Goal: Understand process/instructions: Learn how to perform a task or action

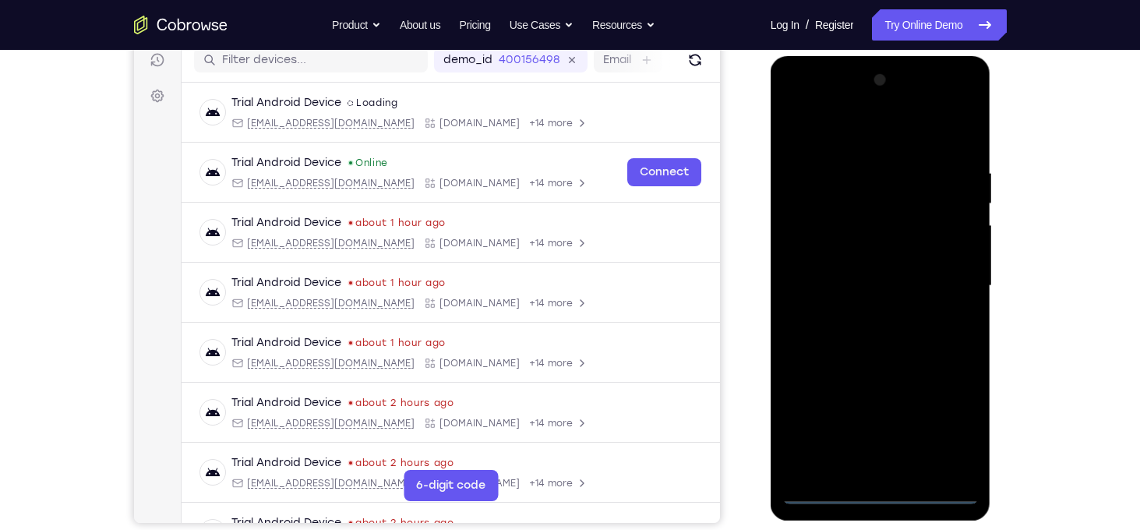
click at [889, 492] on div at bounding box center [880, 286] width 196 height 436
click at [947, 424] on div at bounding box center [880, 286] width 196 height 436
click at [839, 135] on div at bounding box center [880, 286] width 196 height 436
click at [939, 272] on div at bounding box center [880, 286] width 196 height 436
click at [869, 314] on div at bounding box center [880, 286] width 196 height 436
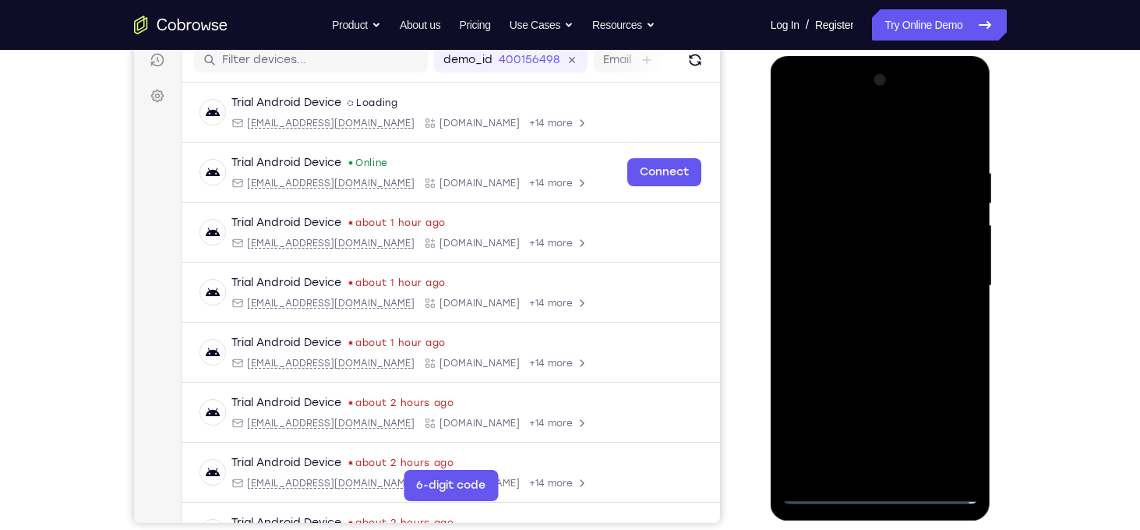
click at [882, 271] on div at bounding box center [880, 286] width 196 height 436
click at [875, 262] on div at bounding box center [880, 286] width 196 height 436
click at [894, 286] on div at bounding box center [880, 286] width 196 height 436
click at [887, 345] on div at bounding box center [880, 286] width 196 height 436
drag, startPoint x: 898, startPoint y: 132, endPoint x: 890, endPoint y: -16, distance: 148.3
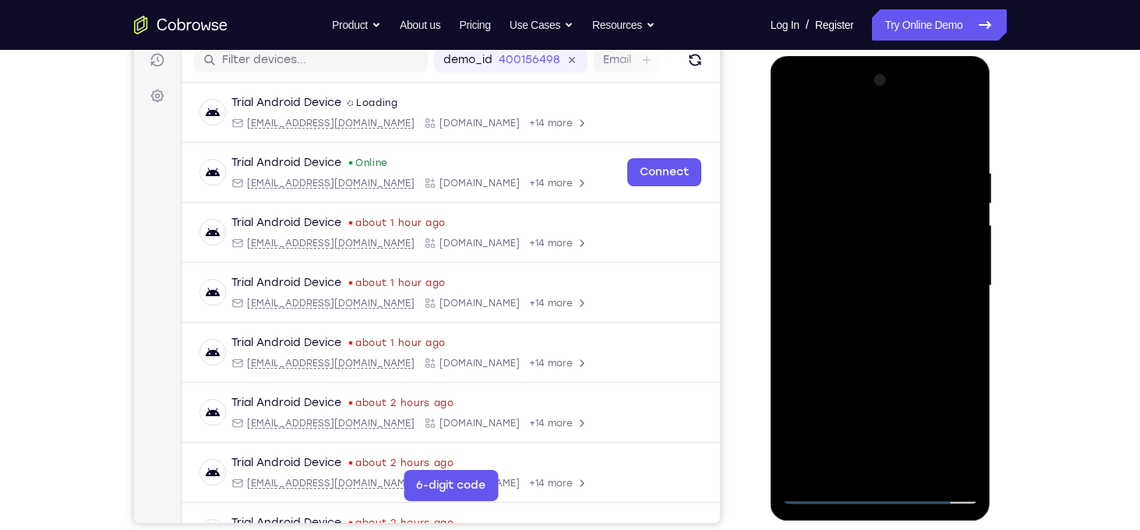
click at [890, 56] on html "Online web based iOS Simulators and Android Emulators. Run iPhone, iPad, Mobile…" at bounding box center [882, 290] width 222 height 468
click at [870, 293] on div at bounding box center [880, 286] width 196 height 436
click at [853, 166] on div at bounding box center [880, 286] width 196 height 436
click at [805, 139] on div at bounding box center [880, 286] width 196 height 436
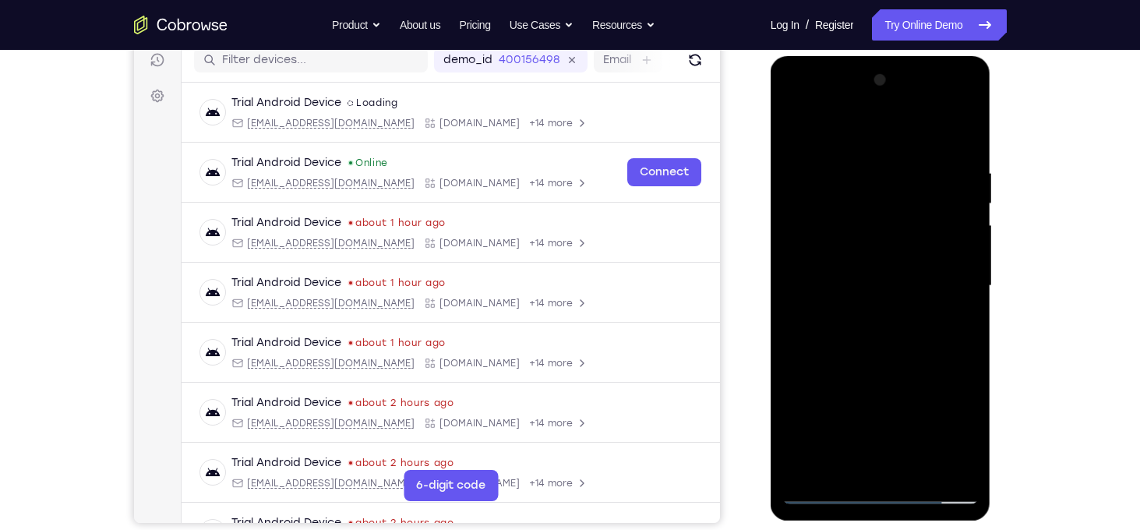
drag, startPoint x: 869, startPoint y: 318, endPoint x: 862, endPoint y: 196, distance: 121.8
click at [862, 196] on div at bounding box center [880, 286] width 196 height 436
drag, startPoint x: 895, startPoint y: 280, endPoint x: 868, endPoint y: 527, distance: 248.5
click at [868, 523] on html "Online web based iOS Simulators and Android Emulators. Run iPhone, iPad, Mobile…" at bounding box center [882, 289] width 222 height 468
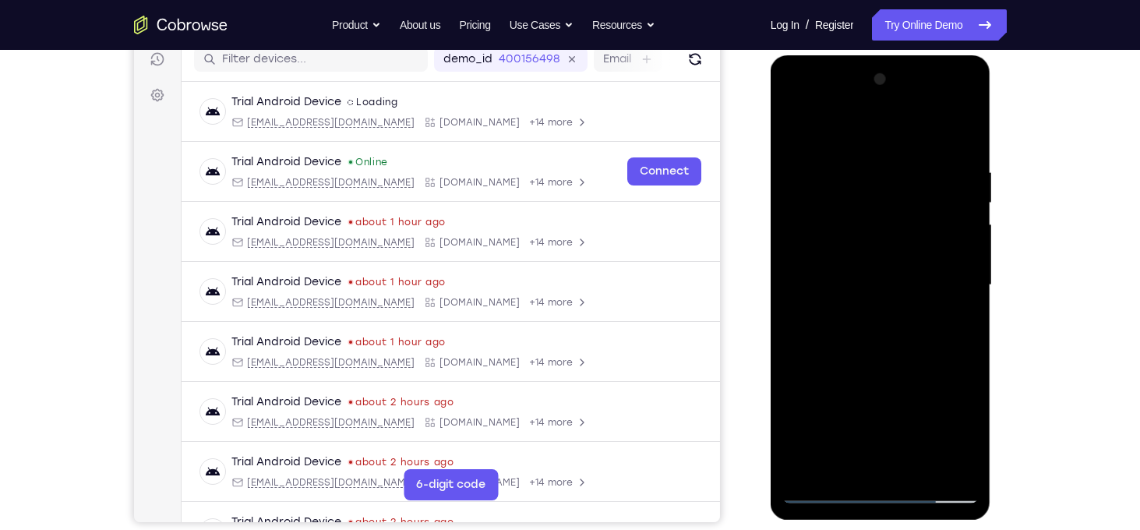
click at [948, 348] on div at bounding box center [880, 285] width 196 height 436
click at [794, 129] on div at bounding box center [880, 285] width 196 height 436
click at [877, 183] on div at bounding box center [880, 285] width 196 height 436
click at [895, 464] on div at bounding box center [880, 285] width 196 height 436
click at [794, 127] on div at bounding box center [880, 285] width 196 height 436
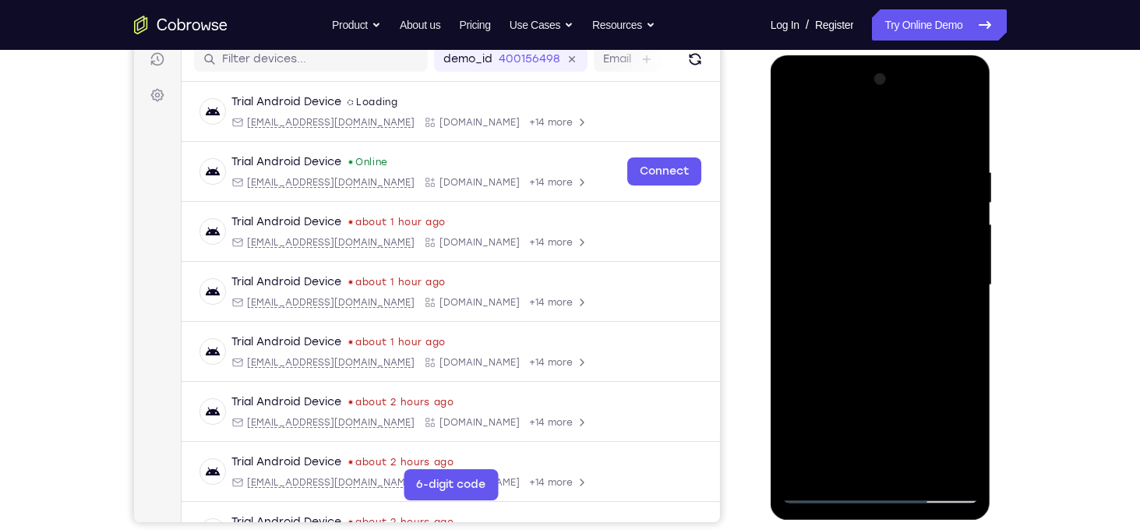
click at [942, 254] on div at bounding box center [880, 285] width 196 height 436
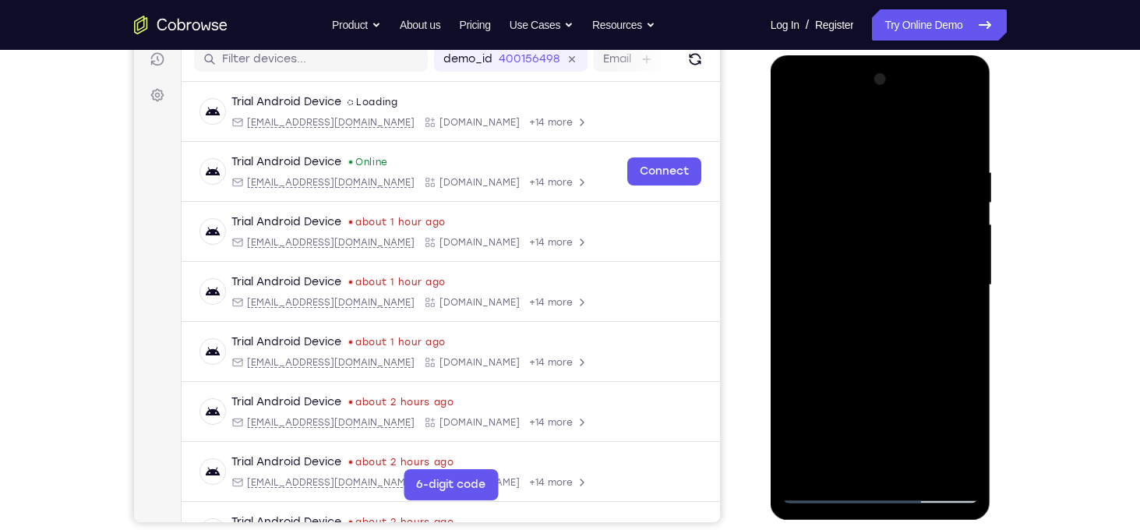
click at [942, 254] on div at bounding box center [880, 285] width 196 height 436
click at [945, 230] on div at bounding box center [880, 285] width 196 height 436
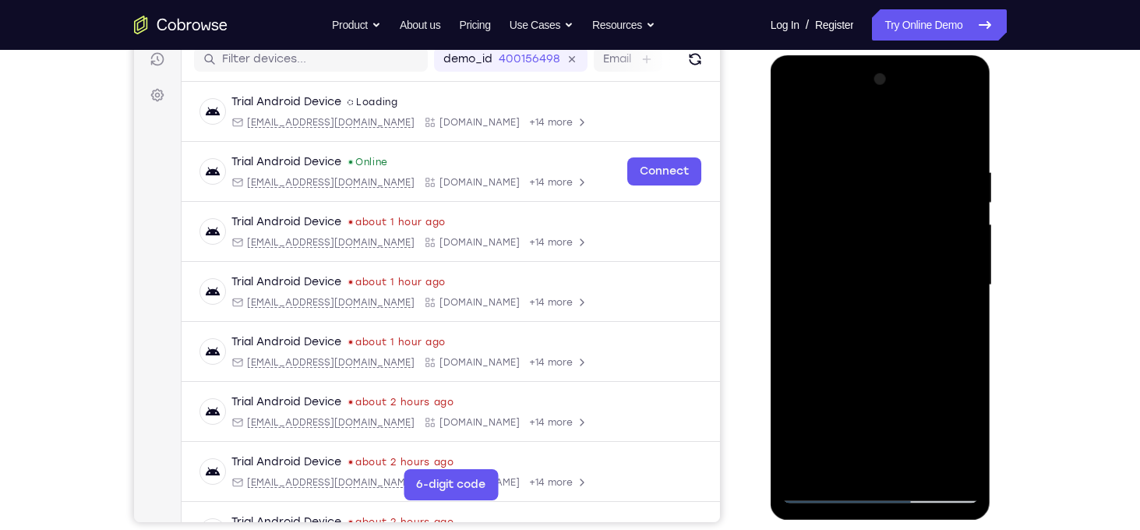
click at [945, 230] on div at bounding box center [880, 285] width 196 height 436
click at [794, 330] on div at bounding box center [880, 285] width 196 height 436
click at [959, 292] on div at bounding box center [880, 285] width 196 height 436
click at [951, 342] on div at bounding box center [880, 285] width 196 height 436
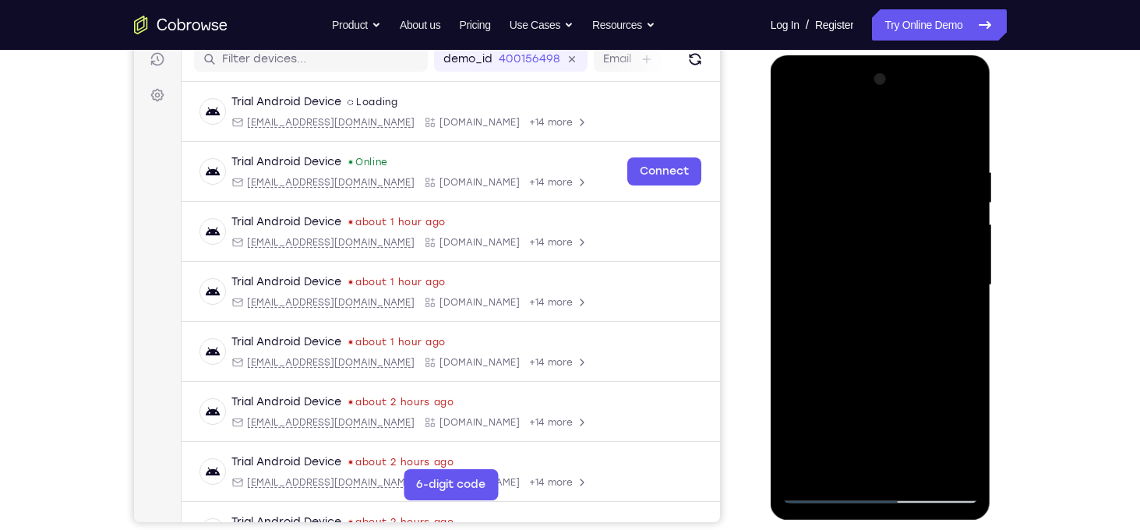
click at [951, 342] on div at bounding box center [880, 285] width 196 height 436
click at [966, 133] on div at bounding box center [880, 285] width 196 height 436
click at [920, 464] on div at bounding box center [880, 285] width 196 height 436
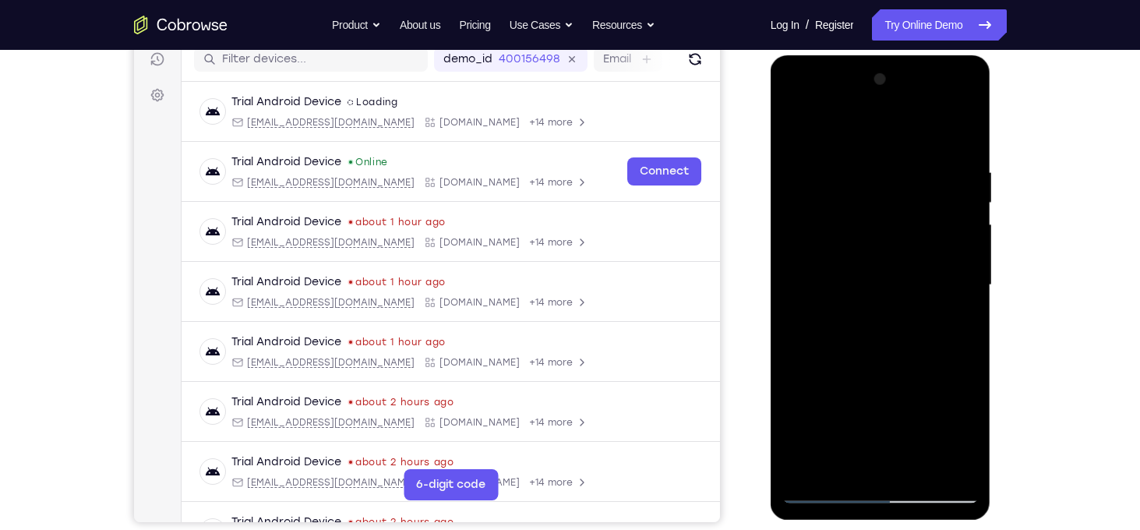
click at [895, 364] on div at bounding box center [880, 285] width 196 height 436
click at [876, 277] on div at bounding box center [880, 285] width 196 height 436
click at [804, 133] on div at bounding box center [880, 285] width 196 height 436
click at [880, 263] on div at bounding box center [880, 285] width 196 height 436
click at [845, 463] on div at bounding box center [880, 285] width 196 height 436
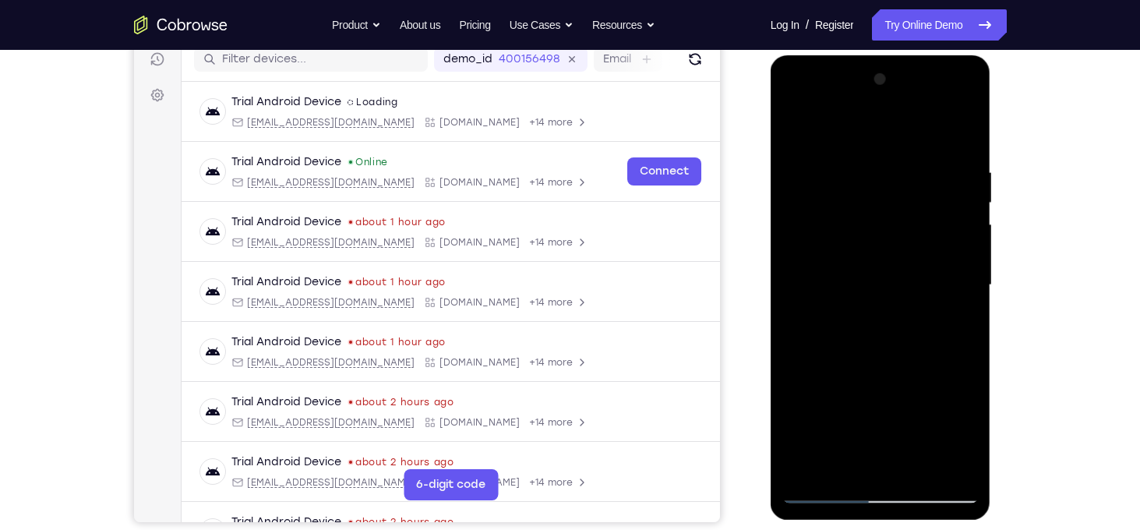
click at [920, 372] on div at bounding box center [880, 285] width 196 height 436
click at [949, 319] on div at bounding box center [880, 285] width 196 height 436
click at [799, 139] on div at bounding box center [880, 285] width 196 height 436
click at [874, 317] on div at bounding box center [880, 285] width 196 height 436
click at [841, 468] on div at bounding box center [880, 285] width 196 height 436
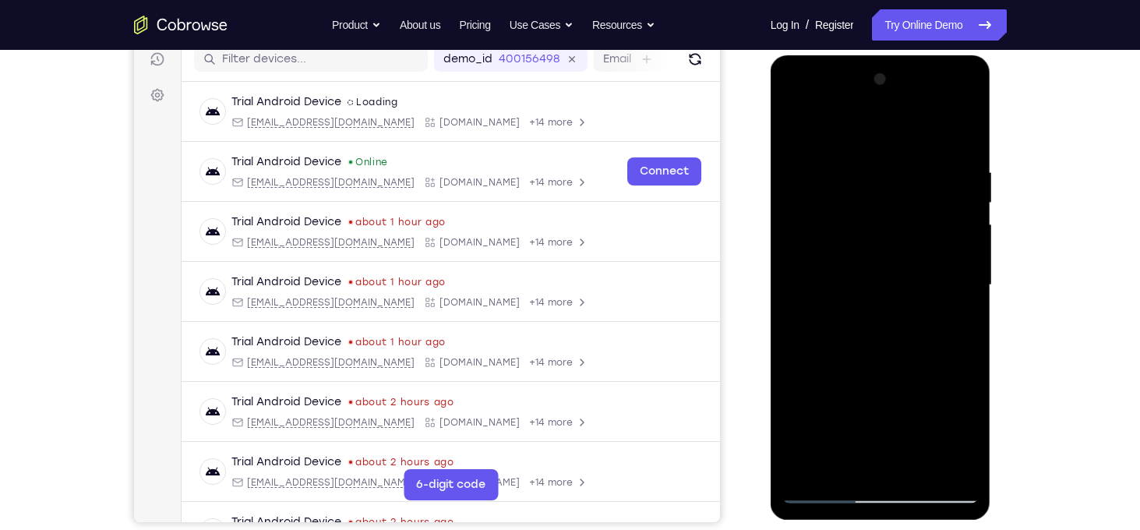
click at [800, 373] on div at bounding box center [880, 285] width 196 height 436
click at [953, 314] on div at bounding box center [880, 285] width 196 height 436
click at [800, 129] on div at bounding box center [880, 285] width 196 height 436
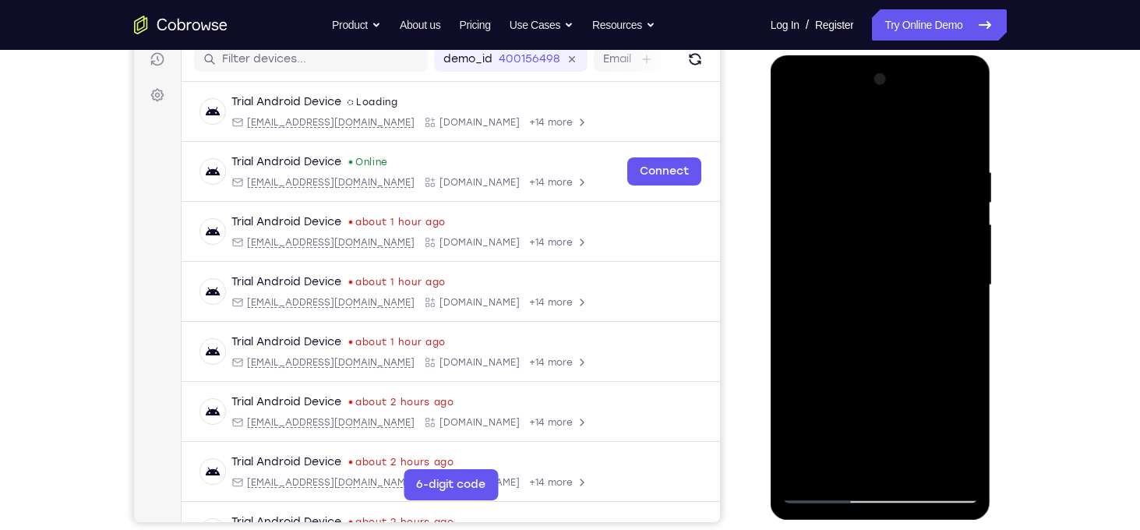
drag, startPoint x: 891, startPoint y: 196, endPoint x: 854, endPoint y: 542, distance: 348.0
click at [854, 523] on html "Online web based iOS Simulators and Android Emulators. Run iPhone, iPad, Mobile…" at bounding box center [882, 289] width 222 height 468
click at [863, 154] on div at bounding box center [880, 285] width 196 height 436
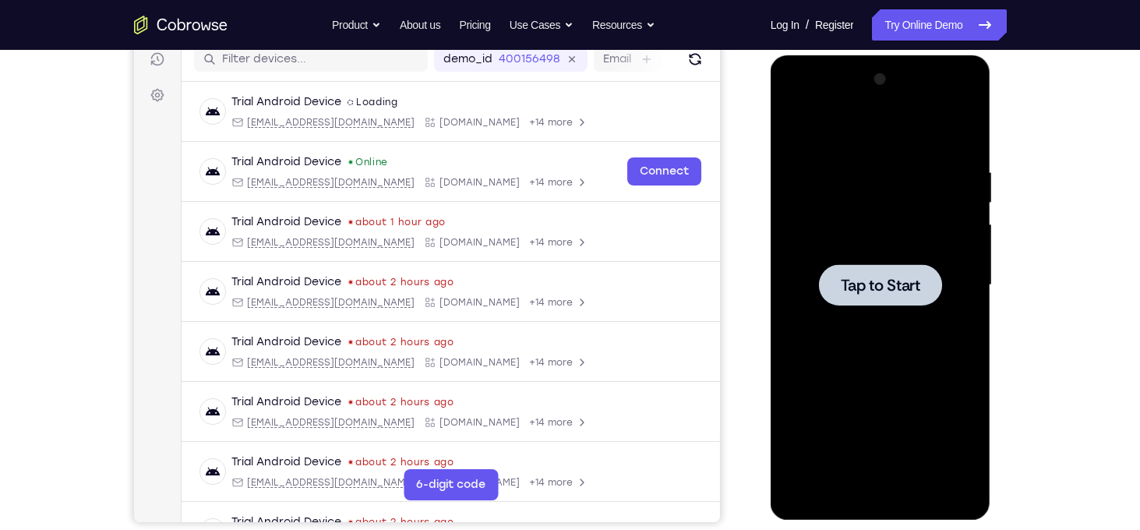
click at [878, 284] on span "Tap to Start" at bounding box center [880, 285] width 79 height 16
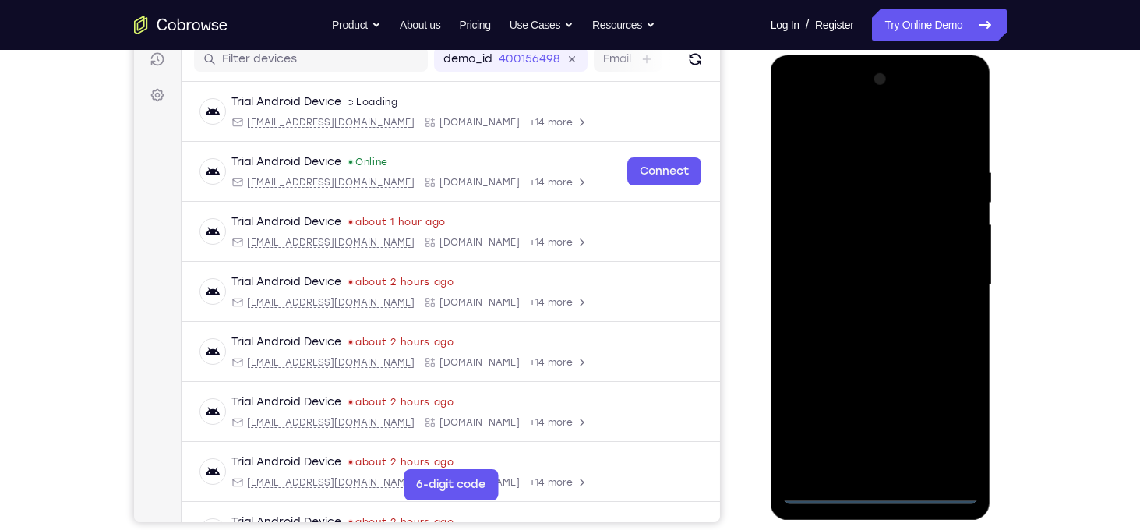
click at [881, 490] on div at bounding box center [880, 285] width 196 height 436
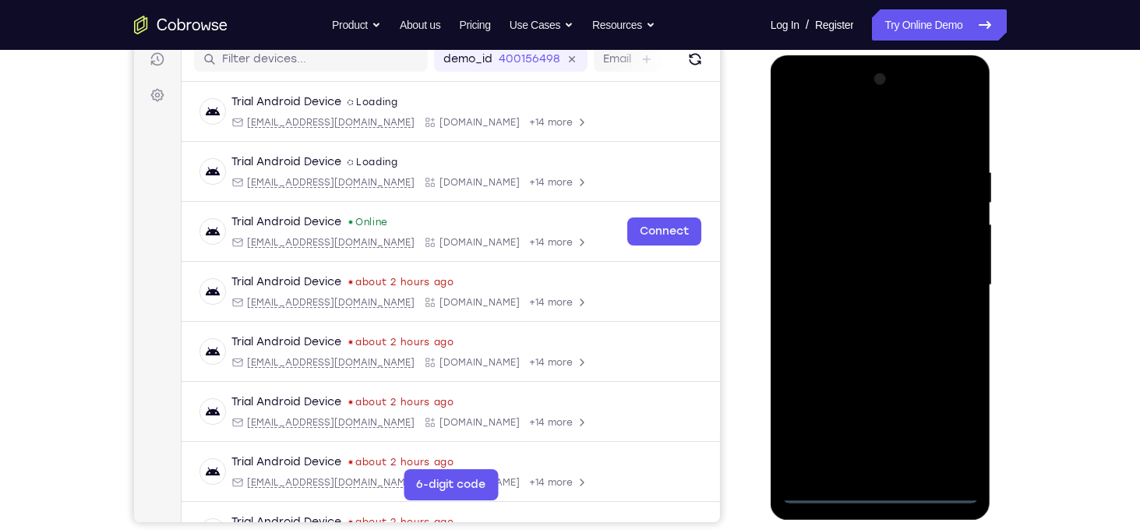
click at [947, 432] on div at bounding box center [880, 285] width 196 height 436
click at [842, 132] on div at bounding box center [880, 285] width 196 height 436
click at [943, 265] on div at bounding box center [880, 285] width 196 height 436
click at [867, 316] on div at bounding box center [880, 285] width 196 height 436
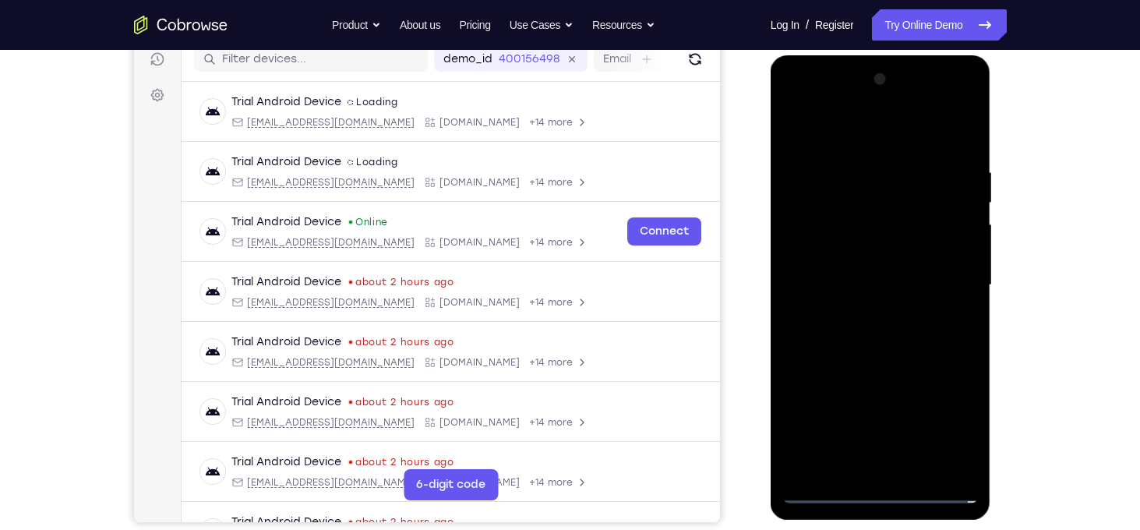
click at [874, 278] on div at bounding box center [880, 285] width 196 height 436
click at [867, 252] on div at bounding box center [880, 285] width 196 height 436
click at [884, 289] on div at bounding box center [880, 285] width 196 height 436
click at [884, 348] on div at bounding box center [880, 285] width 196 height 436
drag, startPoint x: 896, startPoint y: 138, endPoint x: 898, endPoint y: 29, distance: 109.1
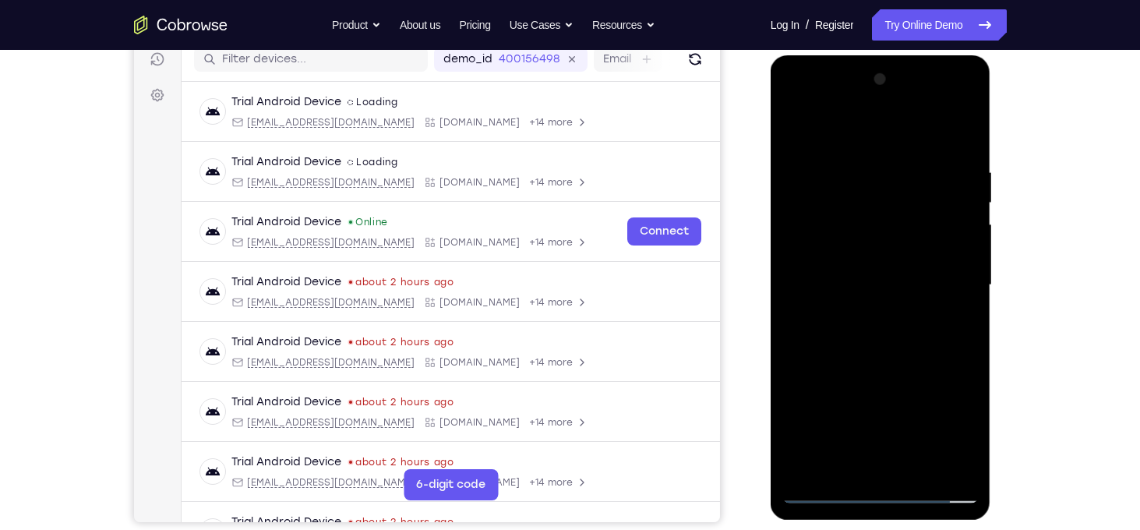
click at [898, 55] on html "Online web based iOS Simulators and Android Emulators. Run iPhone, iPad, Mobile…" at bounding box center [882, 289] width 222 height 468
drag, startPoint x: 880, startPoint y: 143, endPoint x: 888, endPoint y: 285, distance: 142.9
click at [888, 285] on div at bounding box center [880, 285] width 196 height 436
click at [970, 127] on div at bounding box center [880, 285] width 196 height 436
drag, startPoint x: 833, startPoint y: 284, endPoint x: 839, endPoint y: 526, distance: 241.7
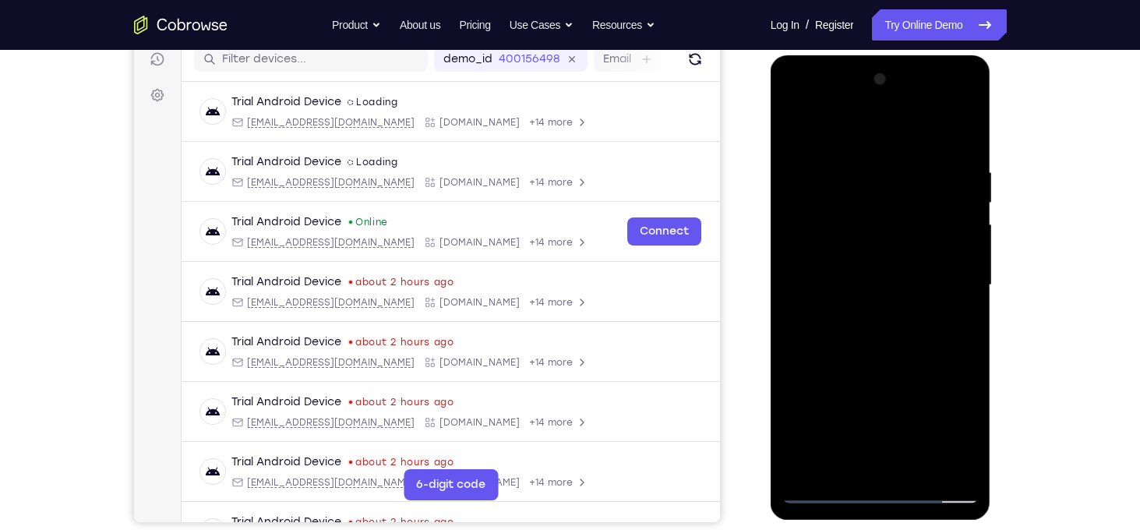
click at [839, 523] on html "Online web based iOS Simulators and Android Emulators. Run iPhone, iPad, Mobile…" at bounding box center [882, 289] width 222 height 468
click at [797, 127] on div at bounding box center [880, 285] width 196 height 436
click at [857, 165] on div at bounding box center [880, 285] width 196 height 436
click at [939, 461] on div at bounding box center [880, 285] width 196 height 436
click at [810, 139] on div at bounding box center [880, 285] width 196 height 436
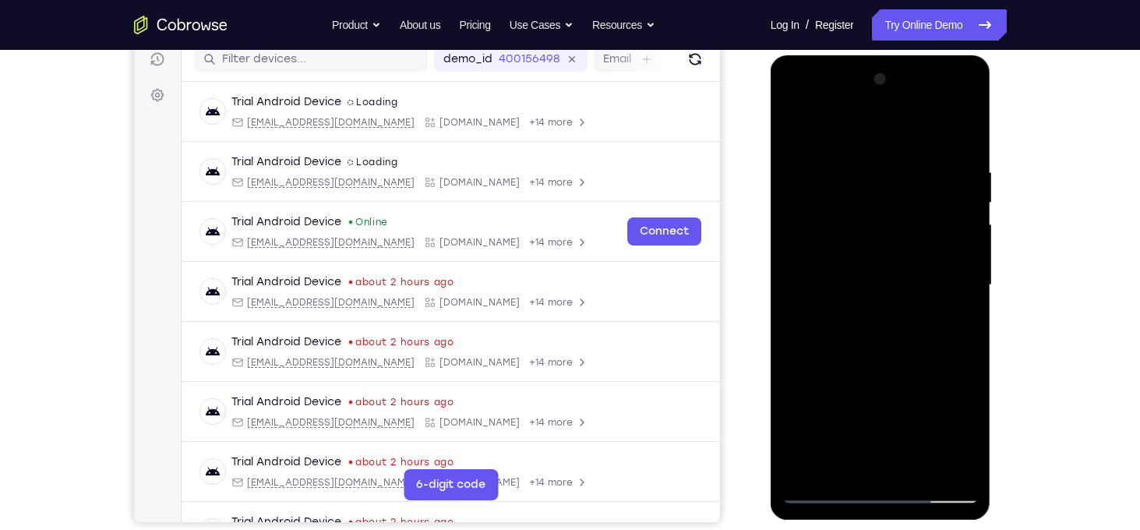
click at [824, 489] on div at bounding box center [880, 285] width 196 height 436
click at [966, 309] on div at bounding box center [880, 285] width 196 height 436
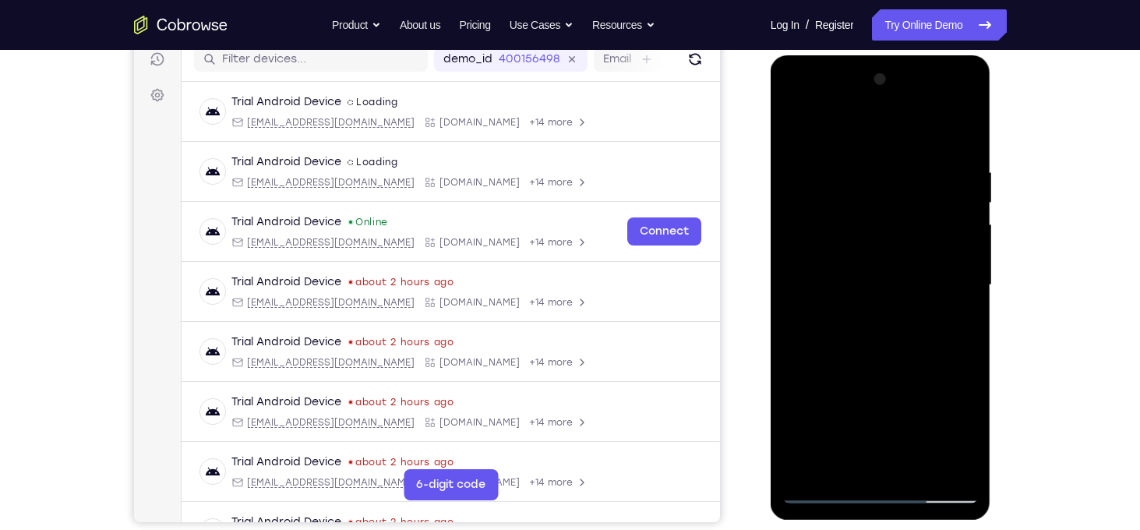
click at [966, 309] on div at bounding box center [880, 285] width 196 height 436
drag, startPoint x: 966, startPoint y: 309, endPoint x: 1347, endPoint y: 309, distance: 381.1
click at [771, 253] on html "Online web based iOS Simulators and Android Emulators. Run iPhone, iPad, Mobile…" at bounding box center [882, 289] width 222 height 468
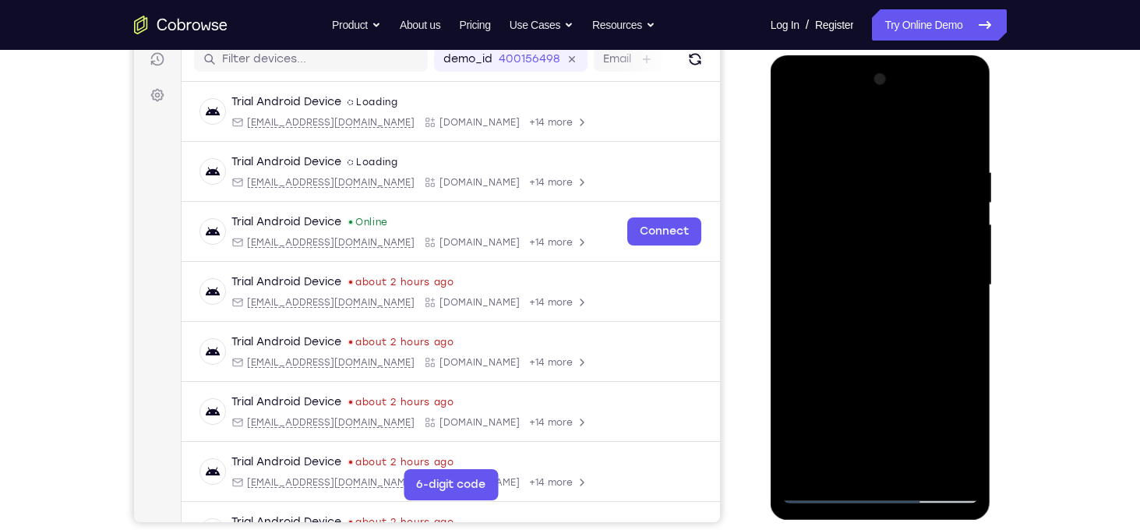
click at [964, 206] on div at bounding box center [880, 285] width 196 height 436
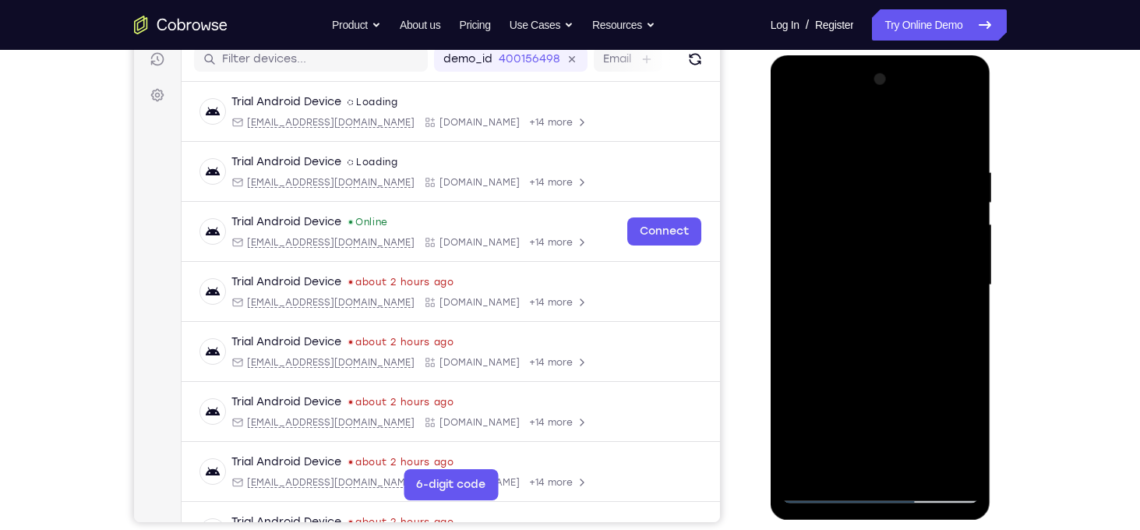
click at [964, 206] on div at bounding box center [880, 285] width 196 height 436
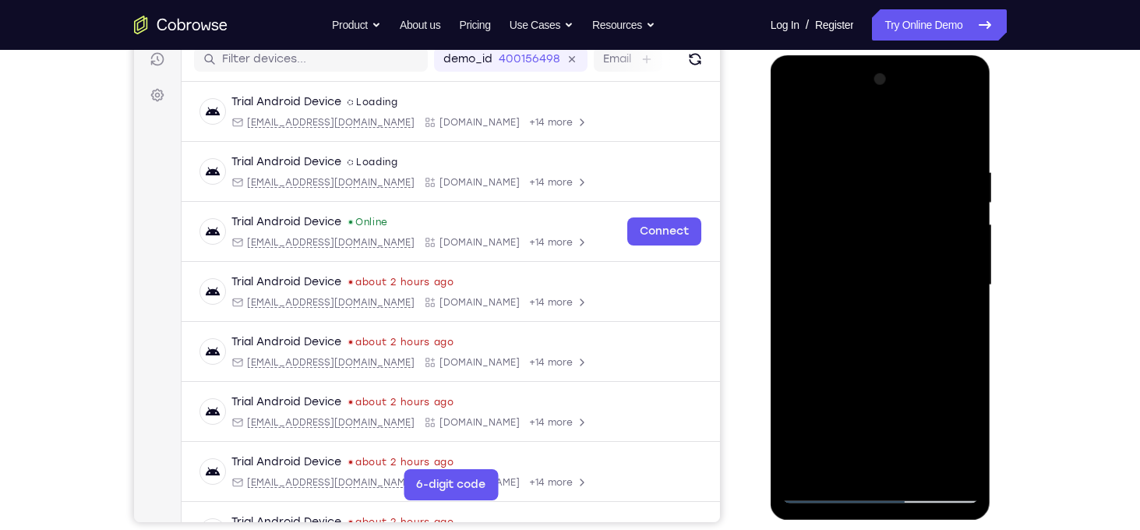
click at [964, 206] on div at bounding box center [880, 285] width 196 height 436
click at [801, 136] on div at bounding box center [880, 285] width 196 height 436
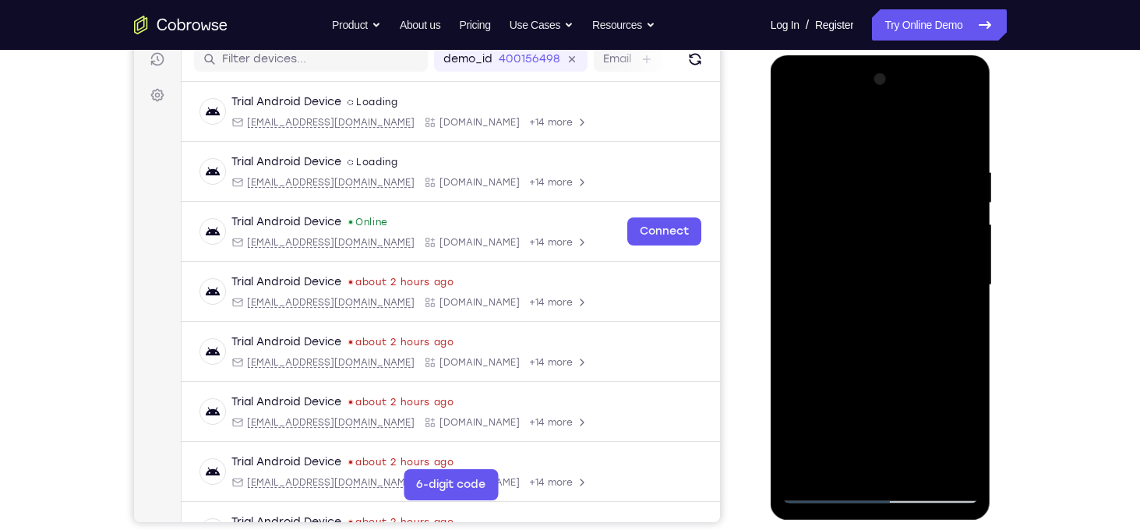
click at [796, 130] on div at bounding box center [880, 285] width 196 height 436
click at [955, 221] on div at bounding box center [880, 285] width 196 height 436
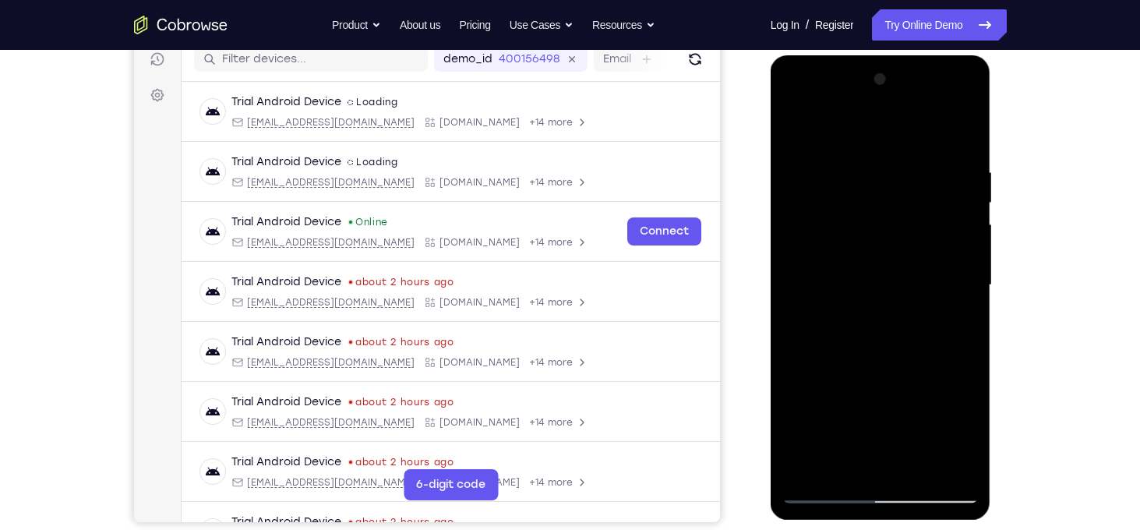
click at [955, 221] on div at bounding box center [880, 285] width 196 height 436
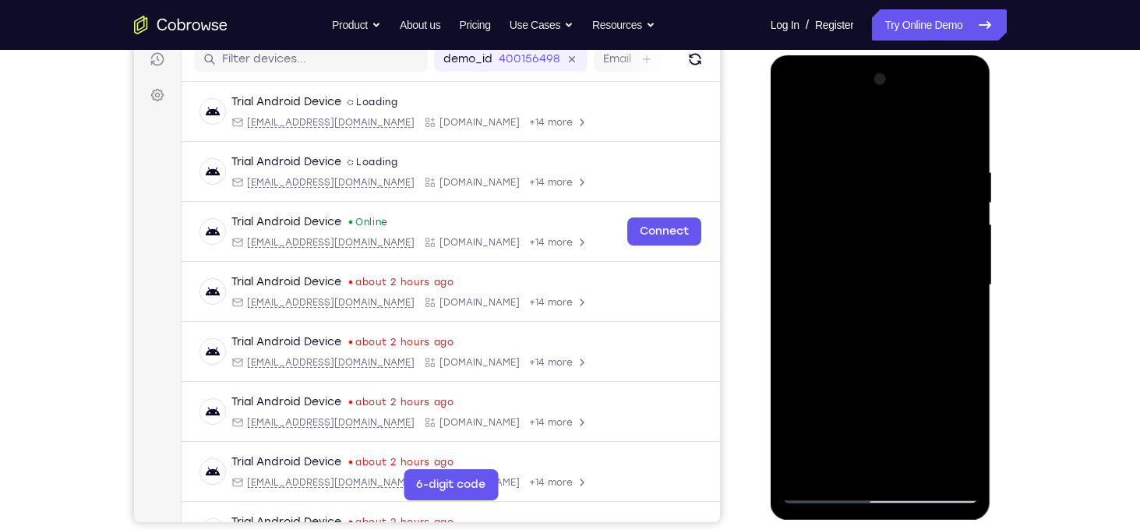
click at [955, 221] on div at bounding box center [880, 285] width 196 height 436
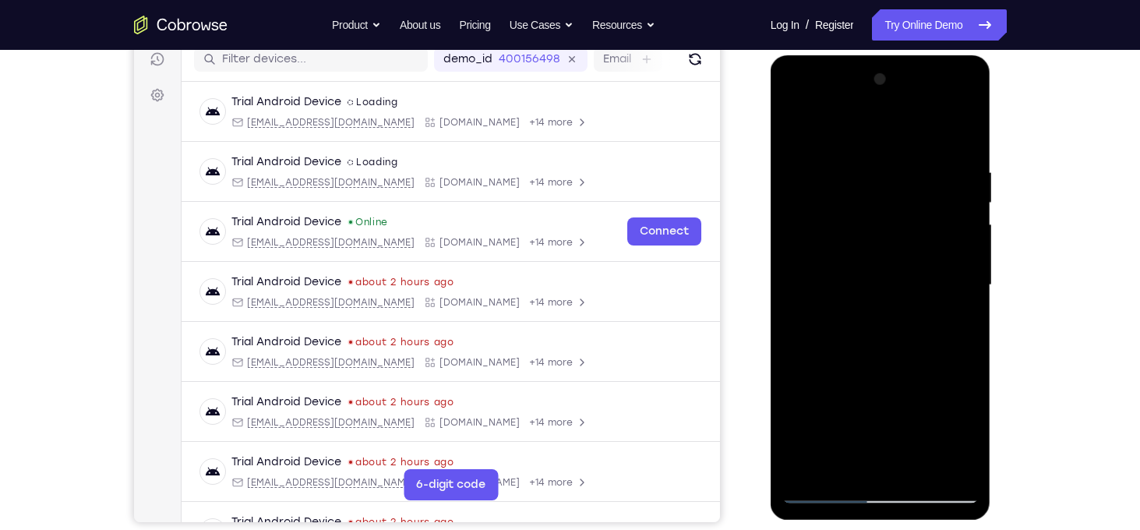
click at [955, 221] on div at bounding box center [880, 285] width 196 height 436
drag, startPoint x: 955, startPoint y: 221, endPoint x: 622, endPoint y: 155, distance: 339.9
click at [771, 155] on html "Online web based iOS Simulators and Android Emulators. Run iPhone, iPad, Mobile…" at bounding box center [882, 289] width 222 height 468
drag, startPoint x: 957, startPoint y: 256, endPoint x: 733, endPoint y: 176, distance: 237.6
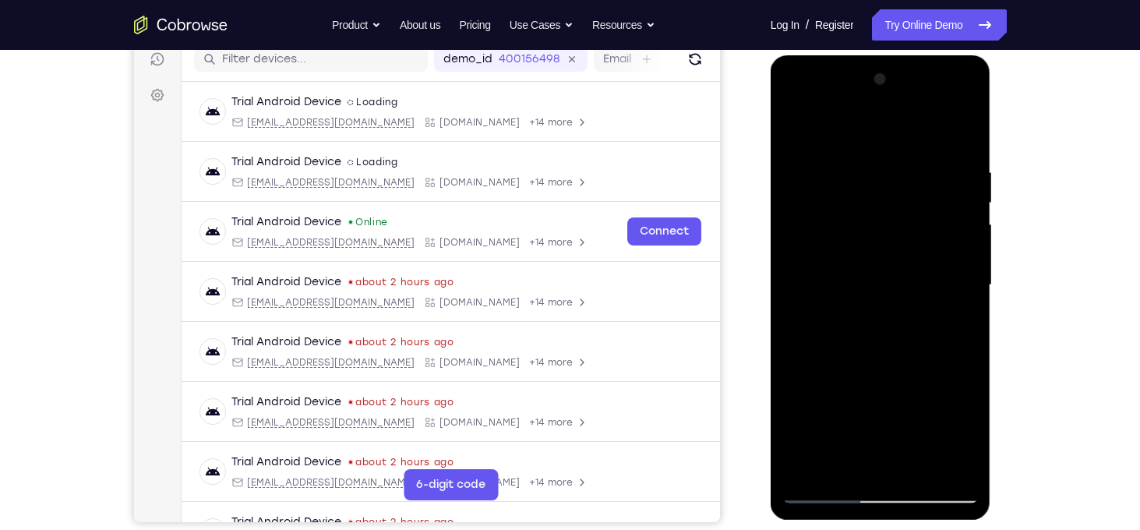
click at [771, 176] on html "Online web based iOS Simulators and Android Emulators. Run iPhone, iPad, Mobile…" at bounding box center [882, 289] width 222 height 468
drag, startPoint x: 933, startPoint y: 255, endPoint x: 661, endPoint y: 192, distance: 279.0
click at [771, 192] on html "Online web based iOS Simulators and Android Emulators. Run iPhone, iPad, Mobile…" at bounding box center [882, 289] width 222 height 468
drag, startPoint x: 879, startPoint y: 263, endPoint x: 1179, endPoint y: 359, distance: 315.2
click at [771, 304] on html "Online web based iOS Simulators and Android Emulators. Run iPhone, iPad, Mobile…" at bounding box center [882, 289] width 222 height 468
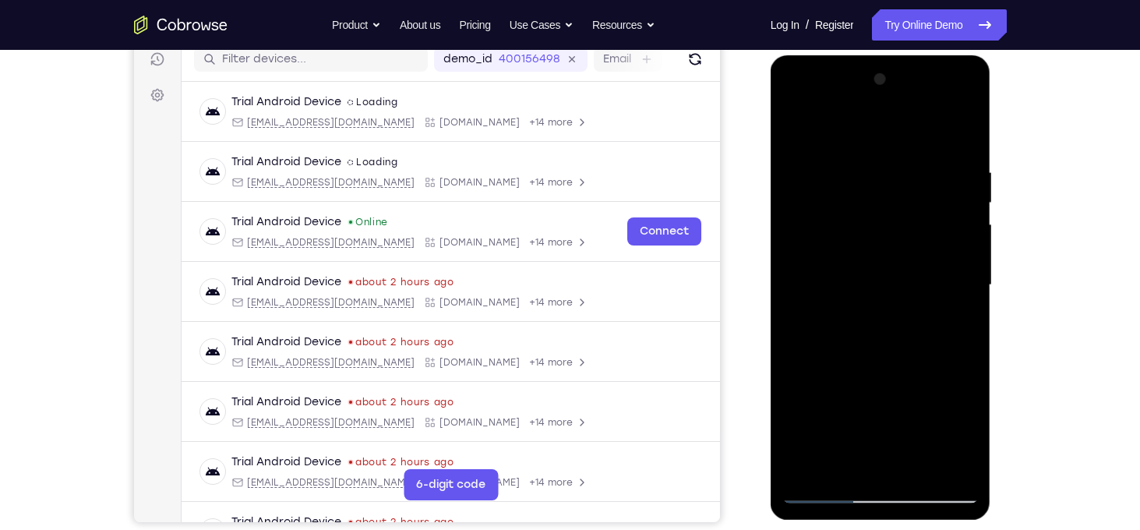
click at [966, 277] on div at bounding box center [880, 285] width 196 height 436
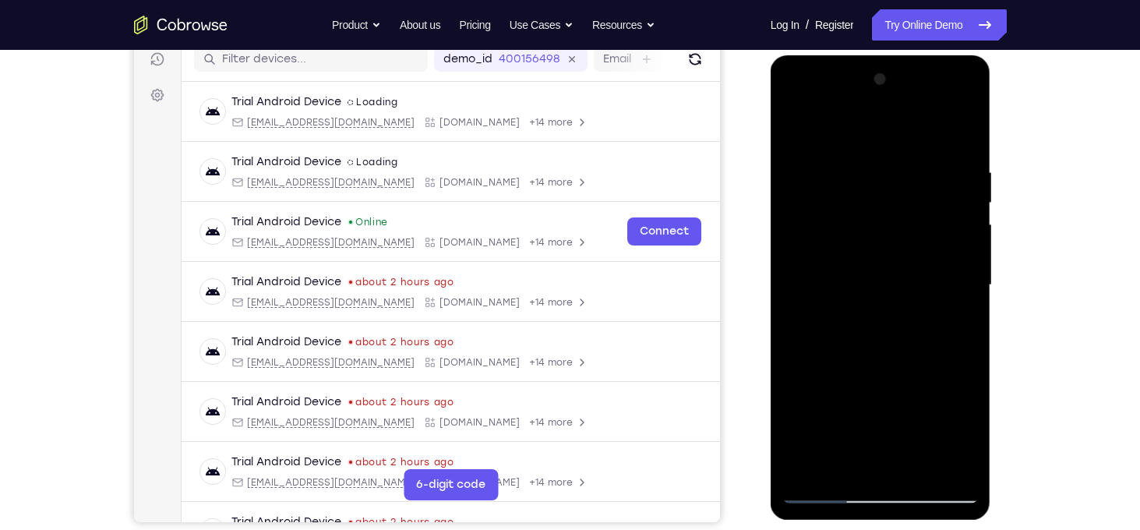
click at [966, 277] on div at bounding box center [880, 285] width 196 height 436
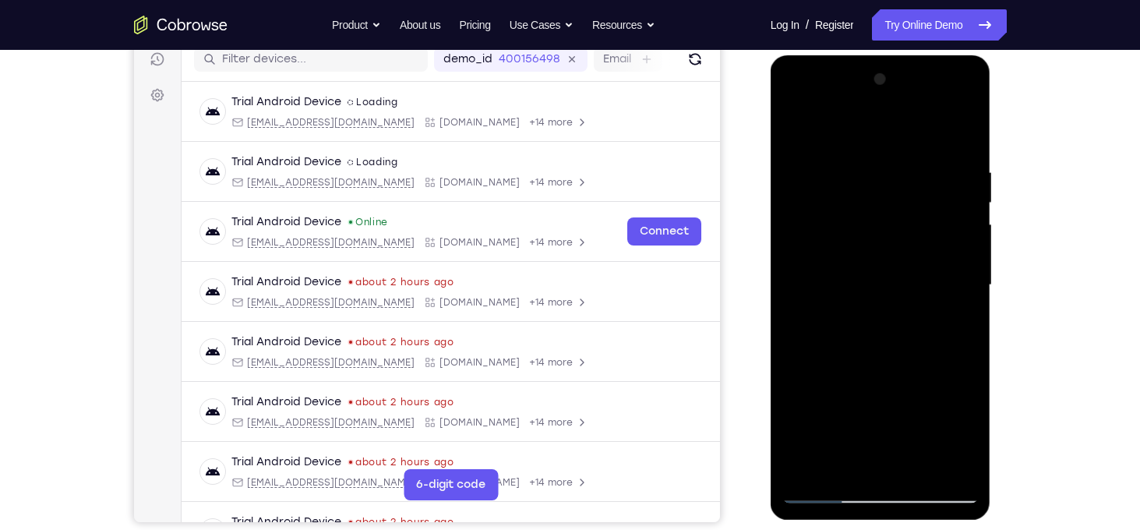
click at [966, 277] on div at bounding box center [880, 285] width 196 height 436
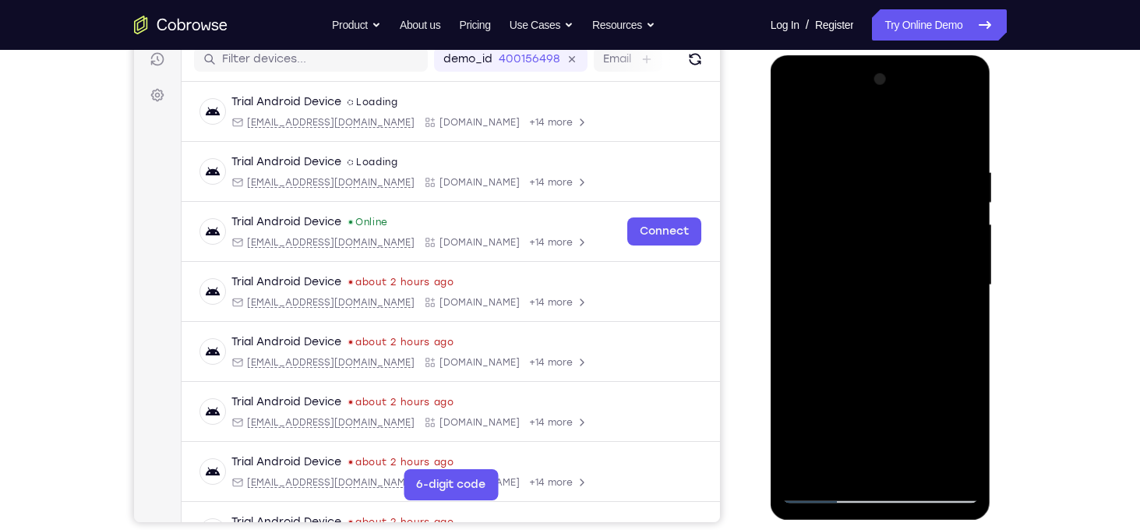
click at [966, 277] on div at bounding box center [880, 285] width 196 height 436
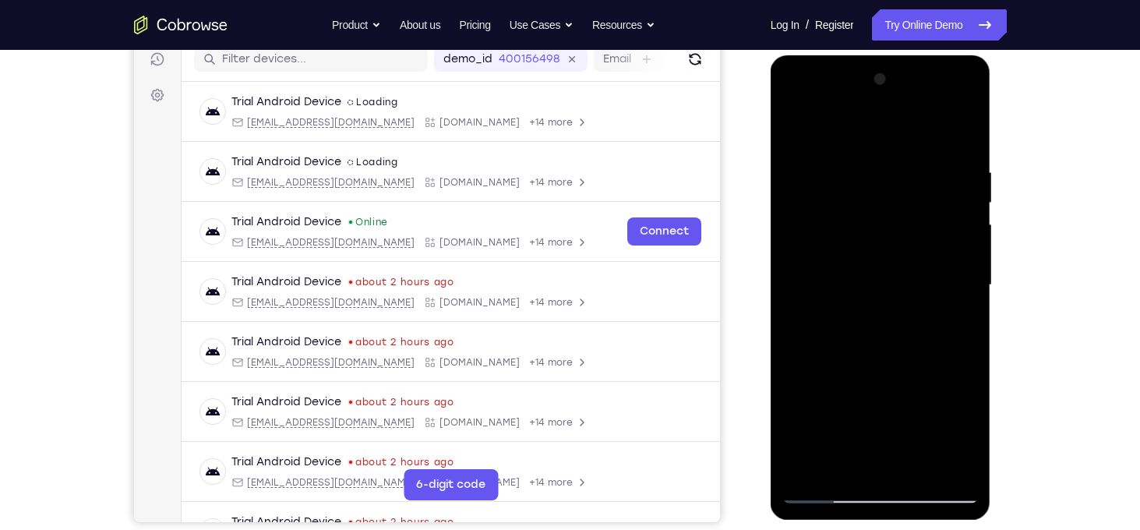
click at [966, 277] on div at bounding box center [880, 285] width 196 height 436
click at [796, 309] on div at bounding box center [880, 285] width 196 height 436
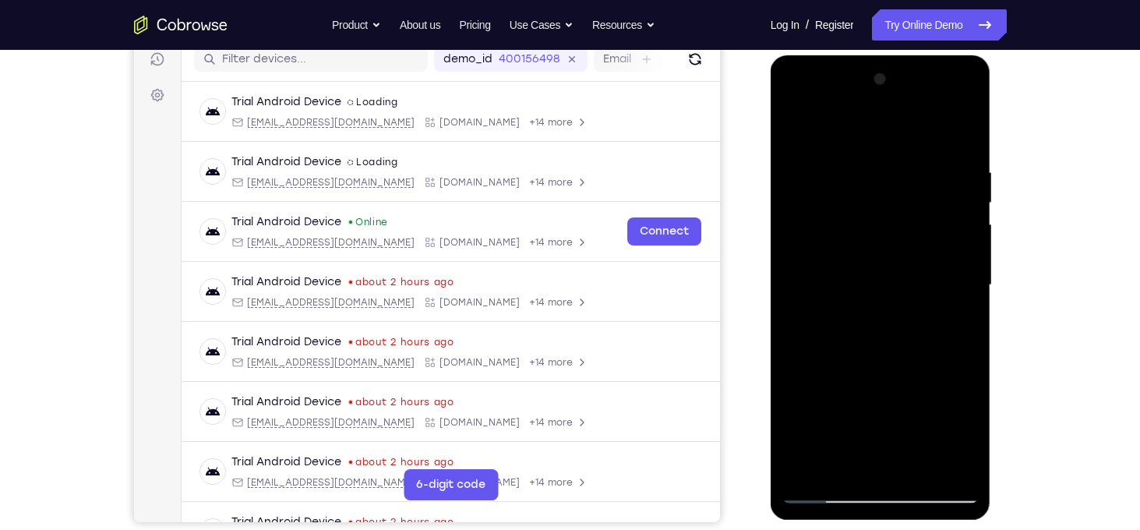
click at [958, 195] on div at bounding box center [880, 285] width 196 height 436
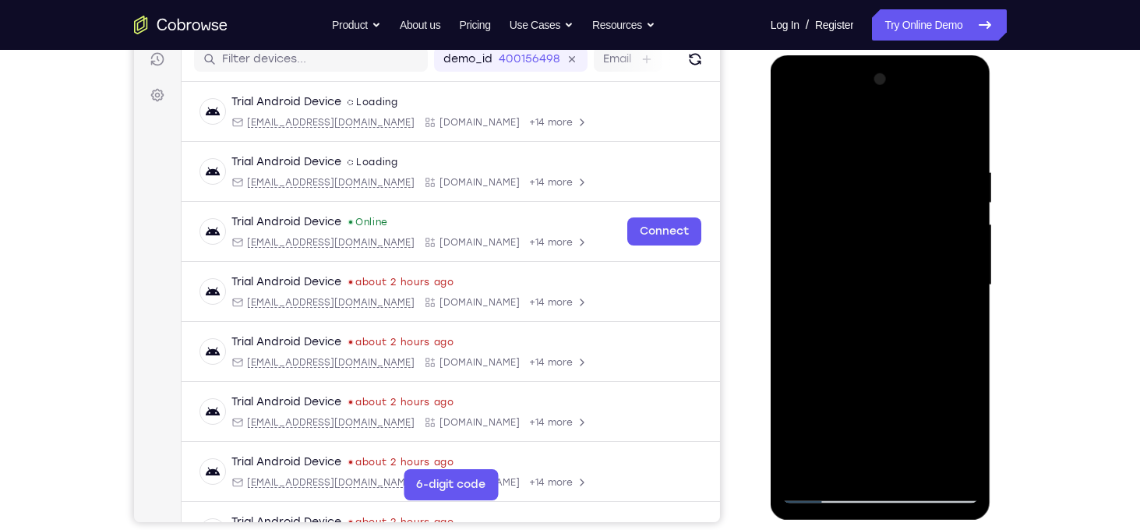
click at [958, 195] on div at bounding box center [880, 285] width 196 height 436
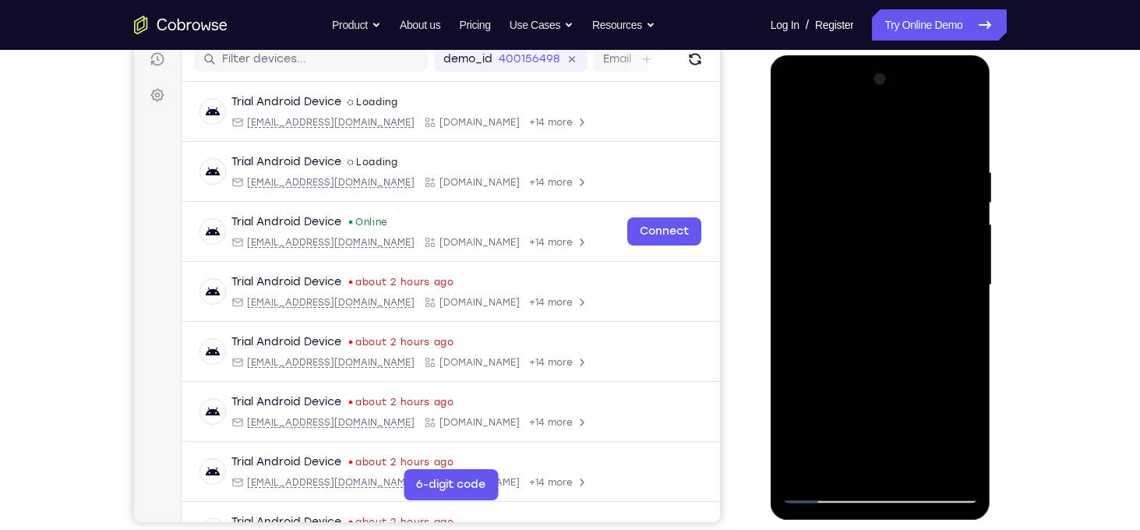
click at [958, 195] on div at bounding box center [880, 285] width 196 height 436
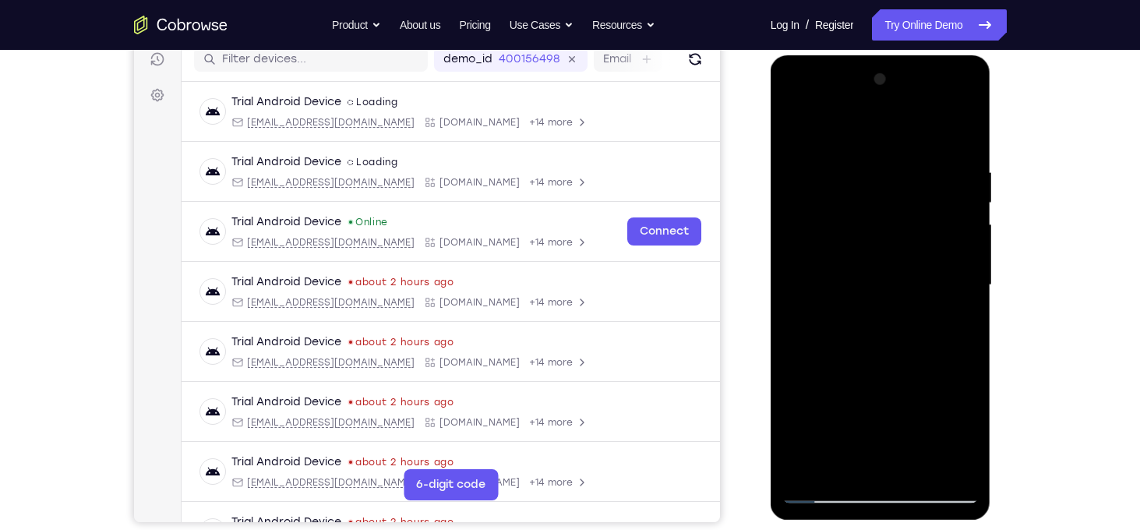
click at [958, 195] on div at bounding box center [880, 285] width 196 height 436
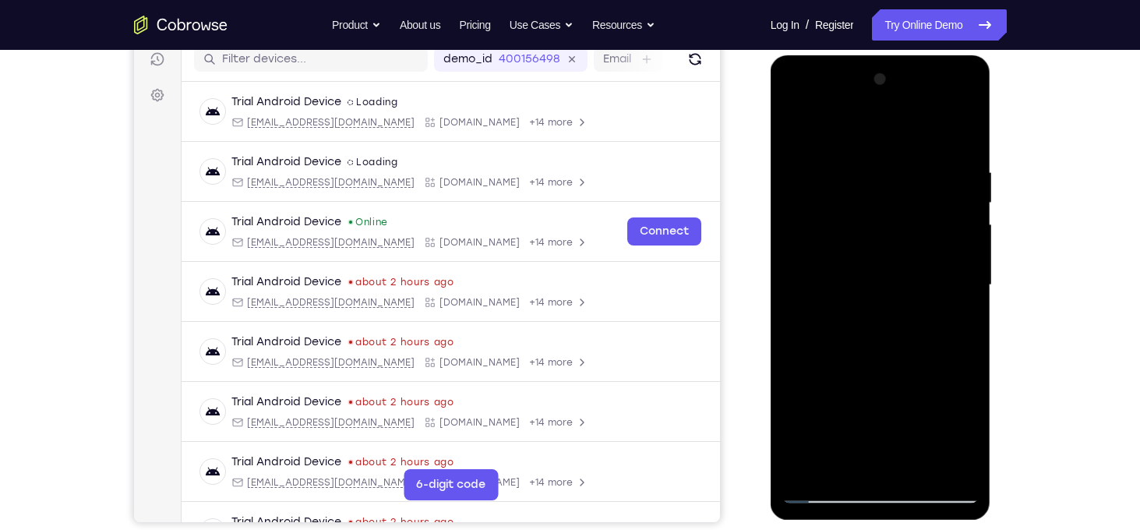
click at [958, 195] on div at bounding box center [880, 285] width 196 height 436
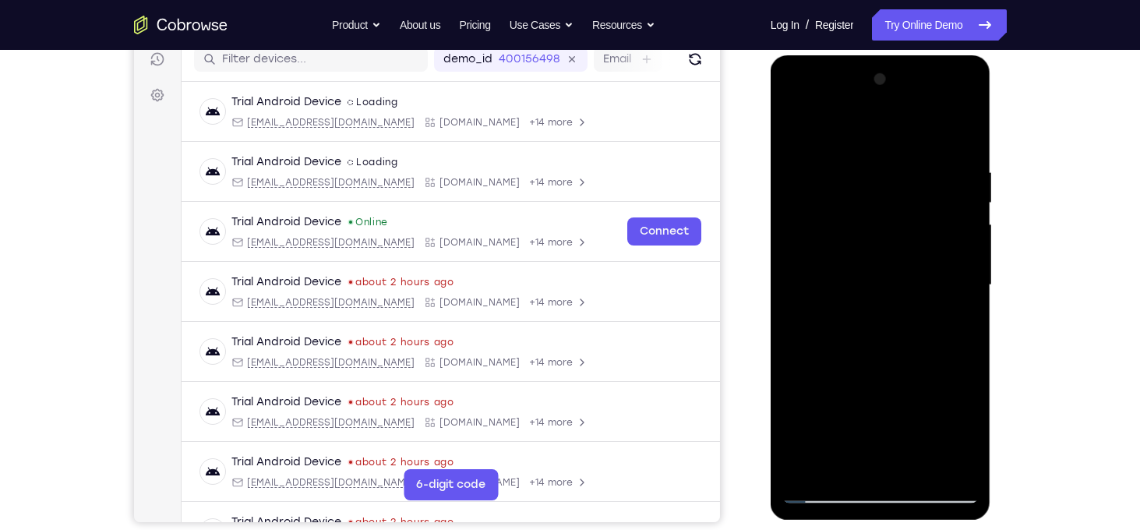
click at [958, 195] on div at bounding box center [880, 285] width 196 height 436
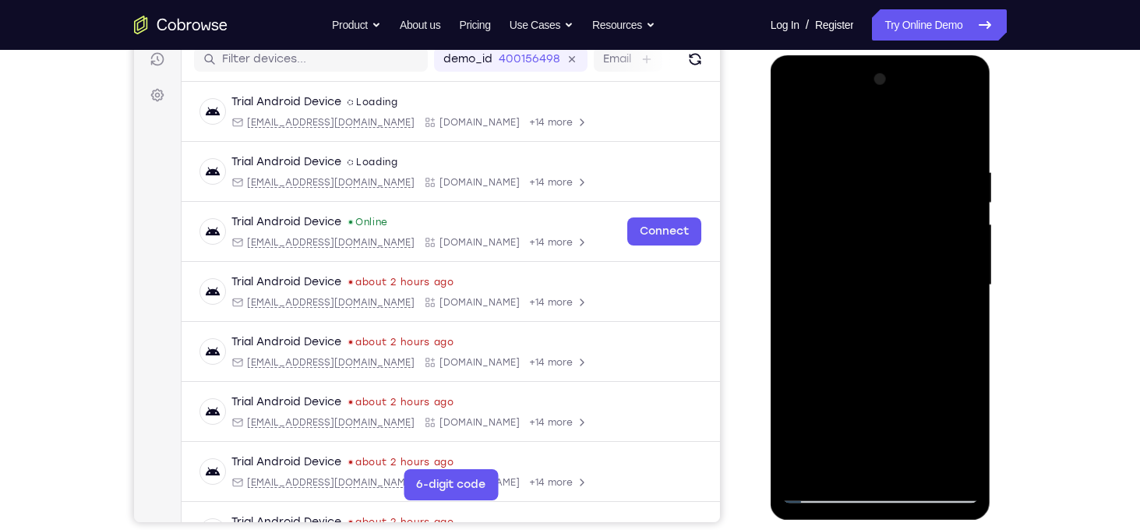
click at [958, 195] on div at bounding box center [880, 285] width 196 height 436
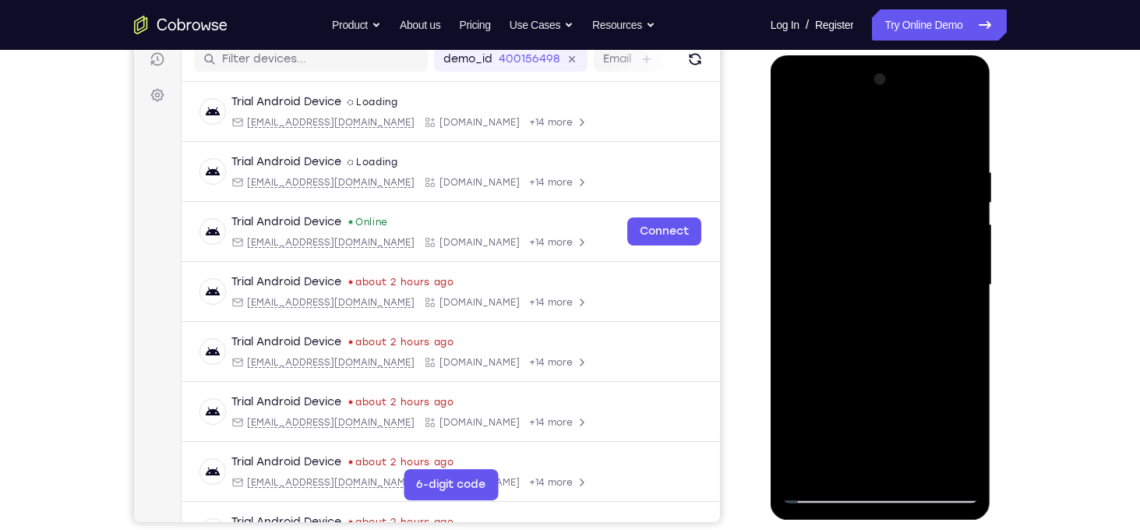
click at [958, 195] on div at bounding box center [880, 285] width 196 height 436
drag, startPoint x: 958, startPoint y: 195, endPoint x: 658, endPoint y: 136, distance: 304.9
click at [771, 136] on html "Online web based iOS Simulators and Android Emulators. Run iPhone, iPad, Mobile…" at bounding box center [882, 289] width 222 height 468
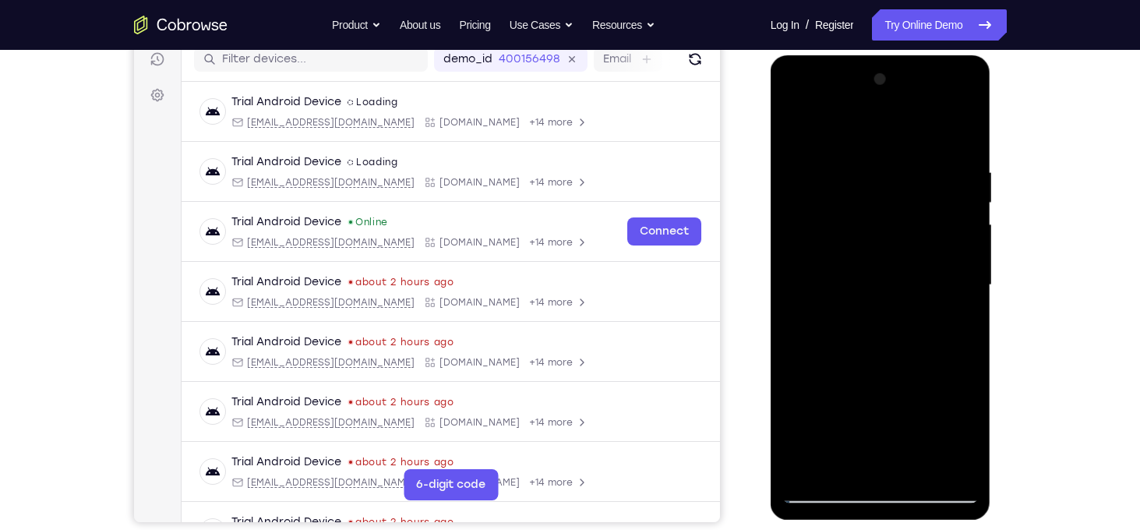
drag, startPoint x: 966, startPoint y: 261, endPoint x: 684, endPoint y: 217, distance: 285.4
click at [771, 217] on html "Online web based iOS Simulators and Android Emulators. Run iPhone, iPad, Mobile…" at bounding box center [882, 289] width 222 height 468
drag, startPoint x: 960, startPoint y: 272, endPoint x: 777, endPoint y: 270, distance: 183.1
click at [777, 270] on div at bounding box center [881, 287] width 221 height 464
click at [966, 134] on div at bounding box center [880, 285] width 196 height 436
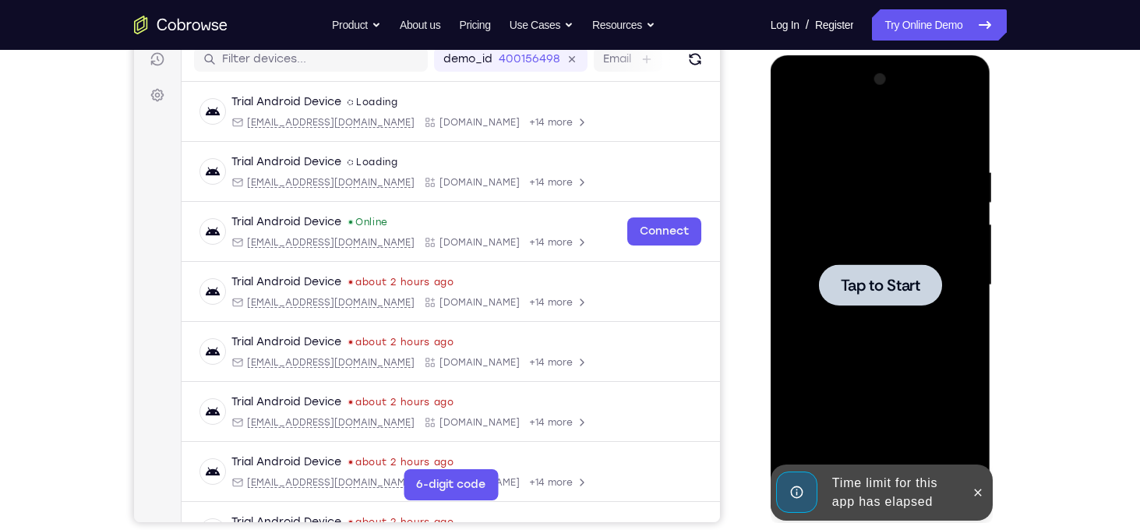
click at [908, 290] on span "Tap to Start" at bounding box center [880, 285] width 79 height 16
click at [983, 492] on icon at bounding box center [978, 492] width 12 height 12
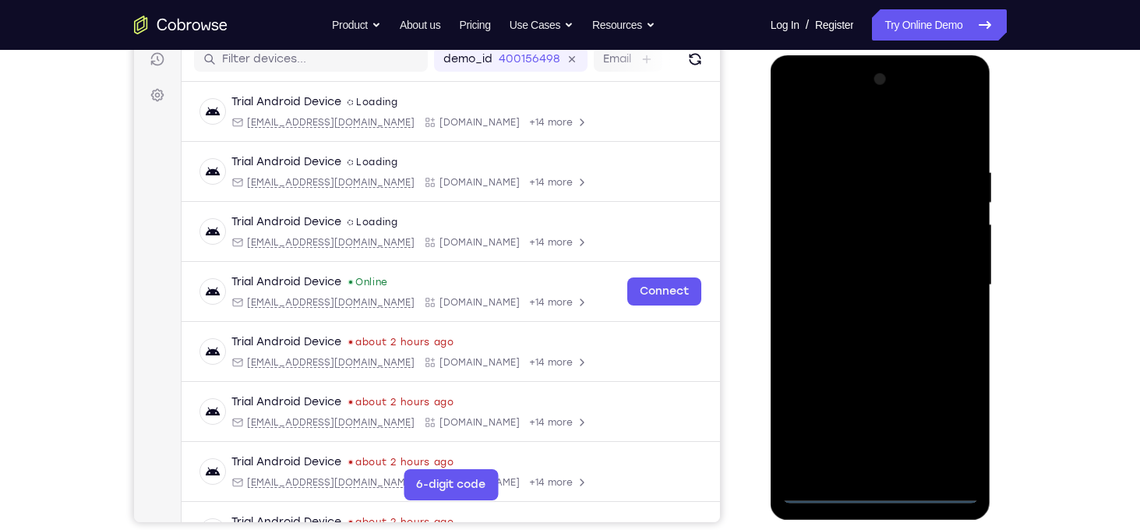
click at [880, 492] on div at bounding box center [880, 285] width 196 height 436
click at [955, 425] on div at bounding box center [880, 285] width 196 height 436
click at [864, 133] on div at bounding box center [880, 285] width 196 height 436
click at [942, 278] on div at bounding box center [880, 285] width 196 height 436
click at [868, 315] on div at bounding box center [880, 285] width 196 height 436
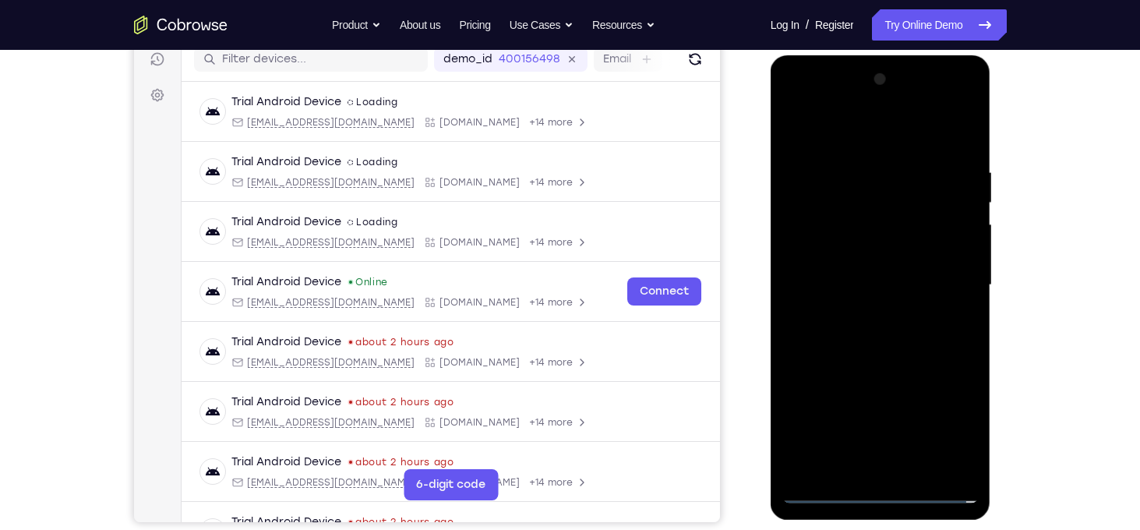
click at [864, 277] on div at bounding box center [880, 285] width 196 height 436
click at [858, 254] on div at bounding box center [880, 285] width 196 height 436
click at [892, 284] on div at bounding box center [880, 285] width 196 height 436
click at [896, 343] on div at bounding box center [880, 285] width 196 height 436
drag, startPoint x: 890, startPoint y: 139, endPoint x: 879, endPoint y: 65, distance: 74.8
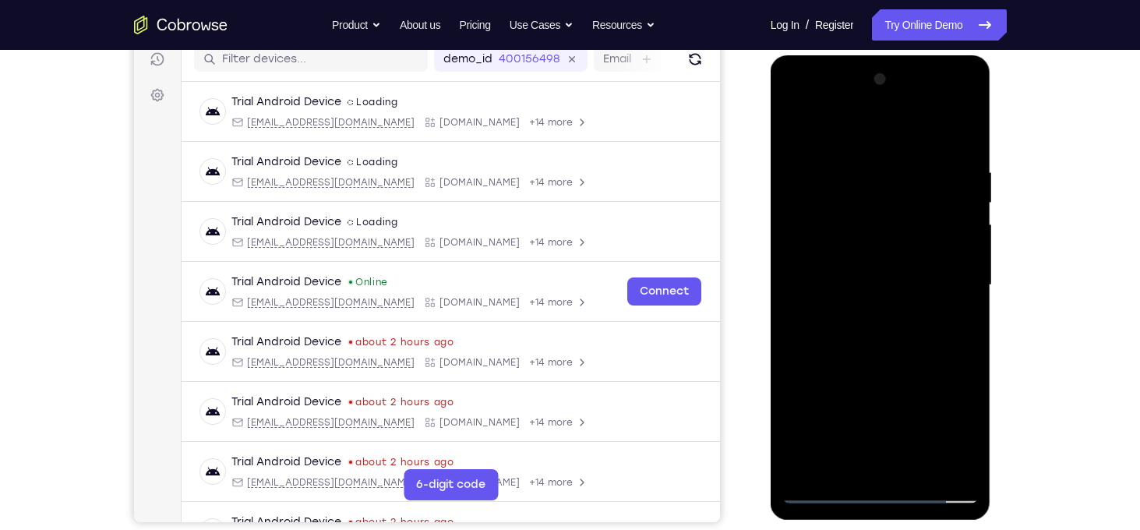
click at [879, 65] on div at bounding box center [881, 287] width 221 height 464
click at [914, 468] on div at bounding box center [880, 285] width 196 height 436
click at [888, 365] on div at bounding box center [880, 285] width 196 height 436
click at [862, 211] on div at bounding box center [880, 285] width 196 height 436
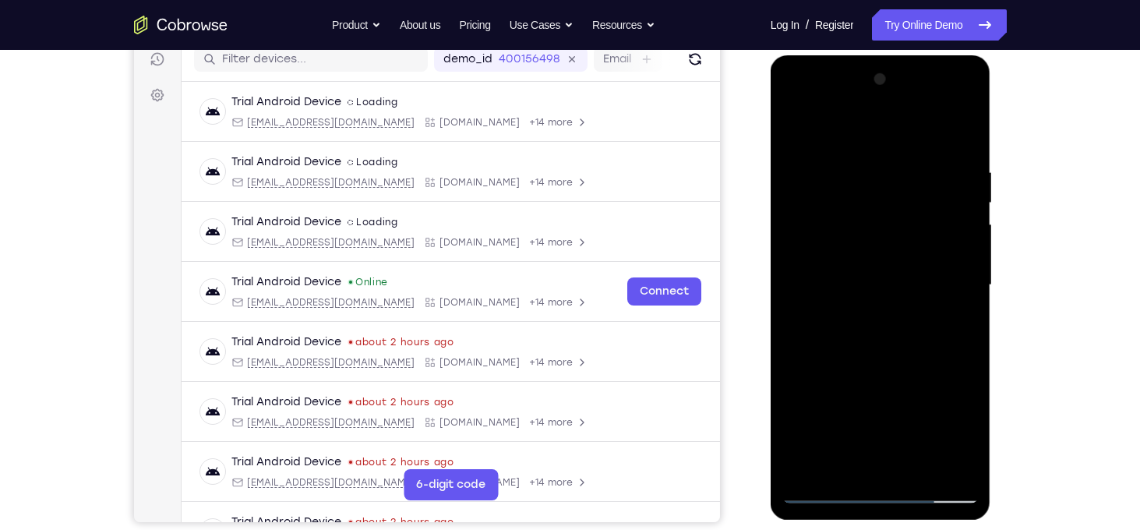
click at [907, 274] on div at bounding box center [880, 285] width 196 height 436
click at [799, 125] on div at bounding box center [880, 285] width 196 height 436
click at [863, 156] on div at bounding box center [880, 285] width 196 height 436
click at [958, 136] on div at bounding box center [880, 285] width 196 height 436
click at [913, 152] on div at bounding box center [880, 285] width 196 height 436
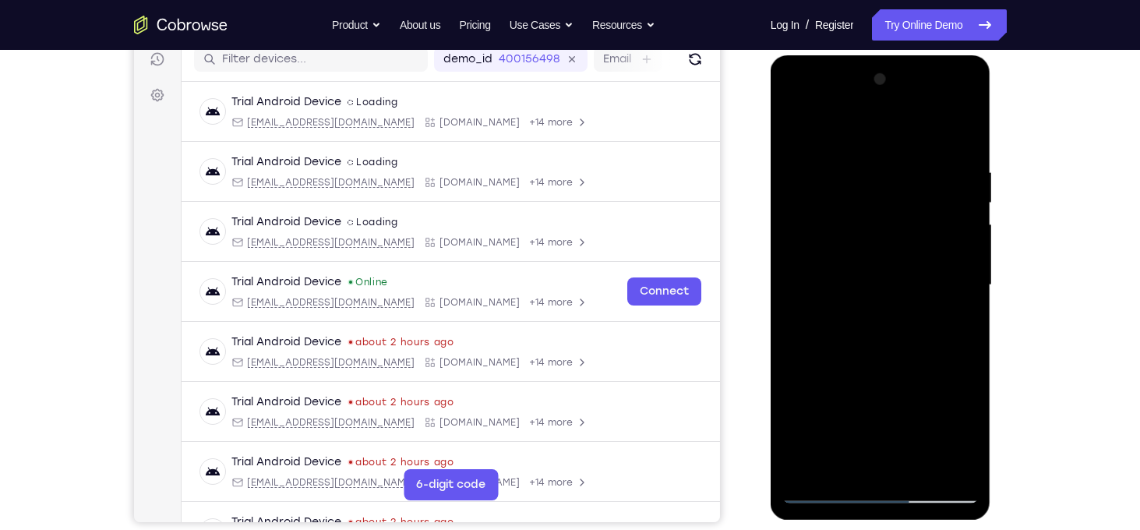
click at [962, 130] on div at bounding box center [880, 285] width 196 height 436
click at [949, 164] on div at bounding box center [880, 285] width 196 height 436
click at [958, 194] on div at bounding box center [880, 285] width 196 height 436
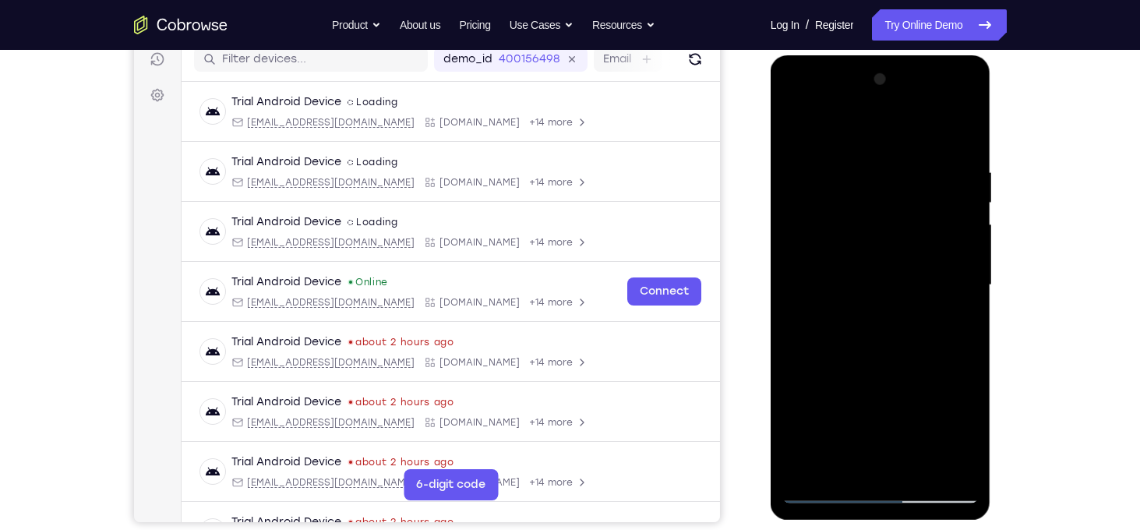
click at [958, 194] on div at bounding box center [880, 285] width 196 height 436
drag, startPoint x: 958, startPoint y: 193, endPoint x: 690, endPoint y: 193, distance: 268.1
click at [771, 193] on html "Online web based iOS Simulators and Android Emulators. Run iPhone, iPad, Mobile…" at bounding box center [882, 289] width 222 height 468
drag, startPoint x: 958, startPoint y: 214, endPoint x: 665, endPoint y: 176, distance: 295.5
click at [771, 176] on html "Online web based iOS Simulators and Android Emulators. Run iPhone, iPad, Mobile…" at bounding box center [882, 289] width 222 height 468
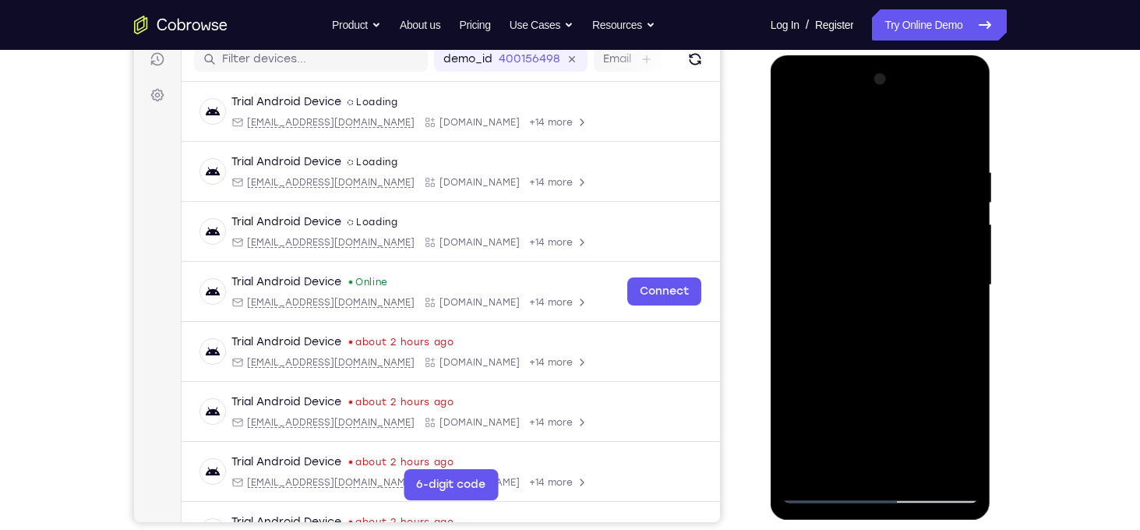
drag, startPoint x: 950, startPoint y: 261, endPoint x: 722, endPoint y: 193, distance: 237.4
click at [771, 193] on html "Online web based iOS Simulators and Android Emulators. Run iPhone, iPad, Mobile…" at bounding box center [882, 289] width 222 height 468
click at [954, 255] on div at bounding box center [880, 285] width 196 height 436
click at [817, 288] on div at bounding box center [880, 285] width 196 height 436
click at [960, 224] on div at bounding box center [880, 285] width 196 height 436
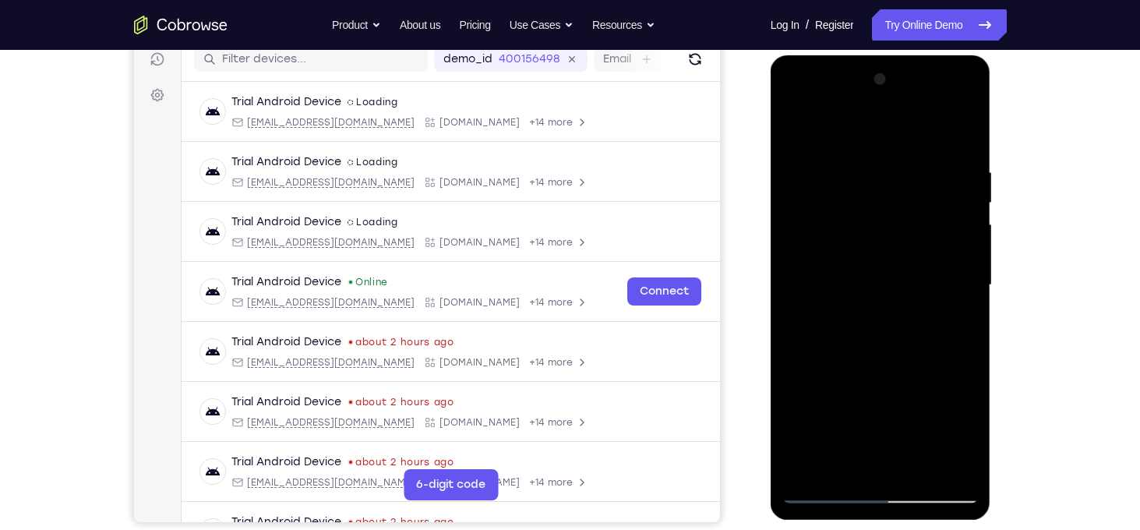
click at [960, 224] on div at bounding box center [880, 285] width 196 height 436
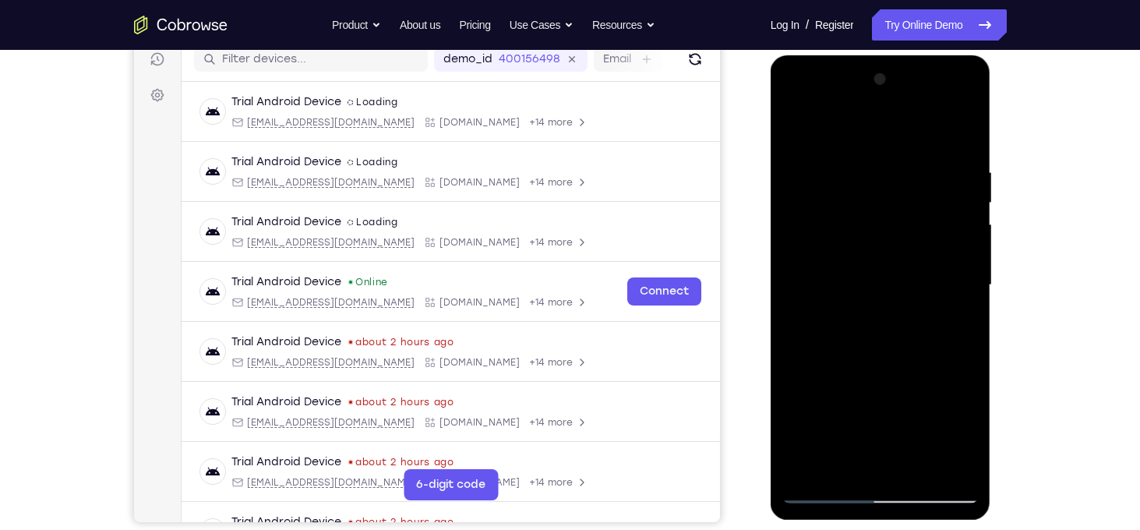
click at [960, 224] on div at bounding box center [880, 285] width 196 height 436
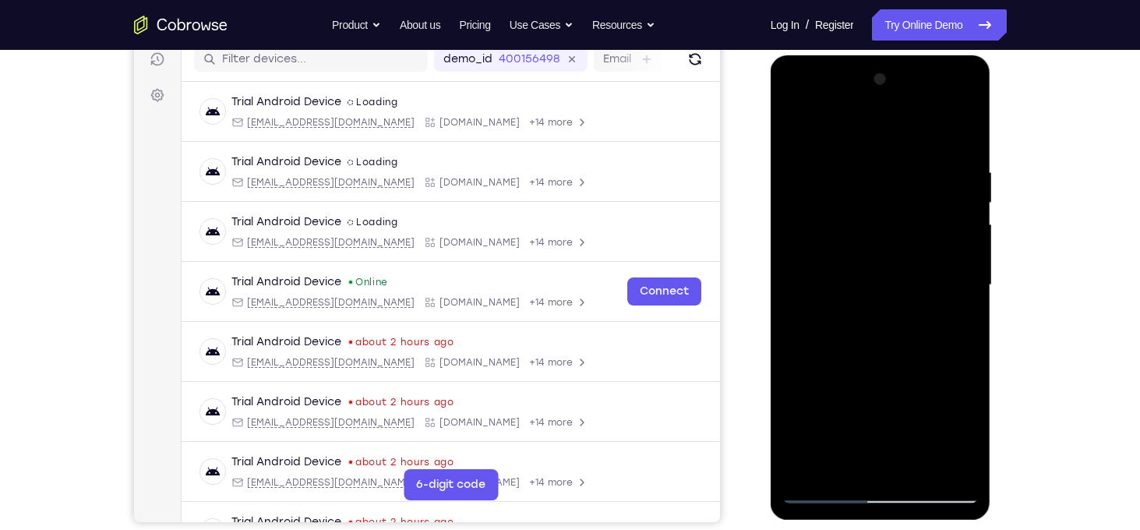
click at [967, 217] on div at bounding box center [880, 285] width 196 height 436
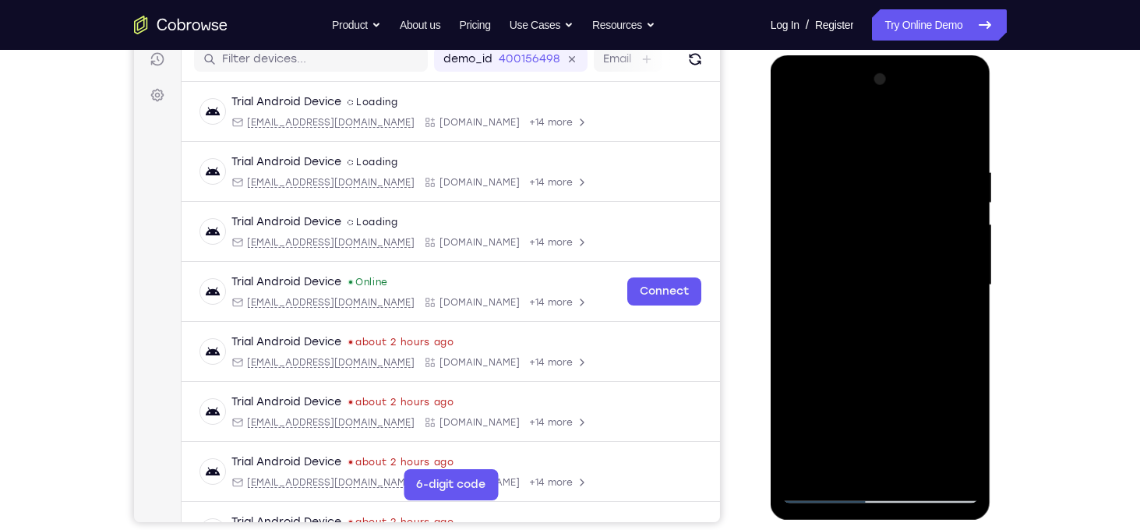
click at [967, 217] on div at bounding box center [880, 285] width 196 height 436
click at [967, 224] on div at bounding box center [880, 285] width 196 height 436
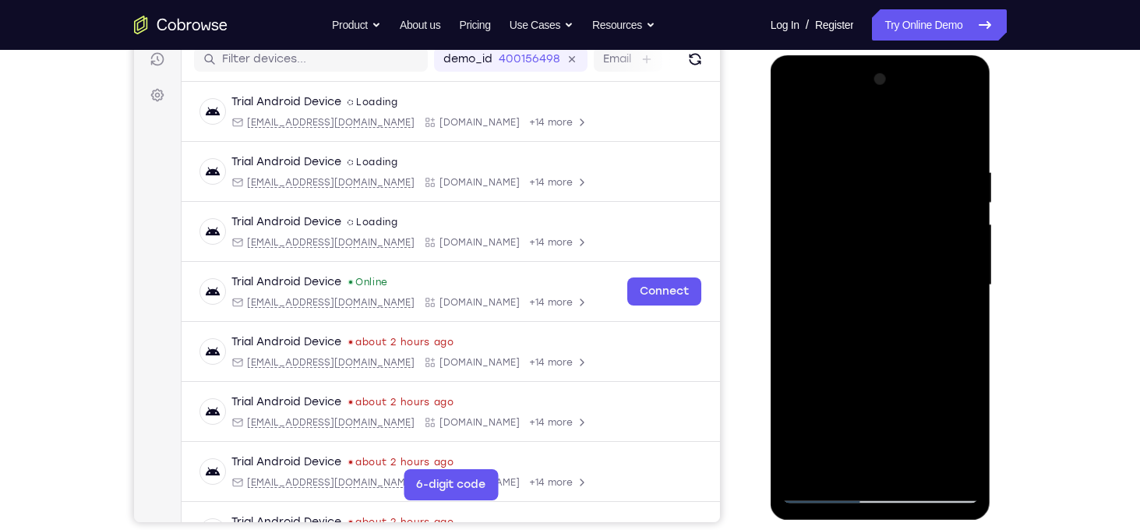
click at [967, 224] on div at bounding box center [880, 285] width 196 height 436
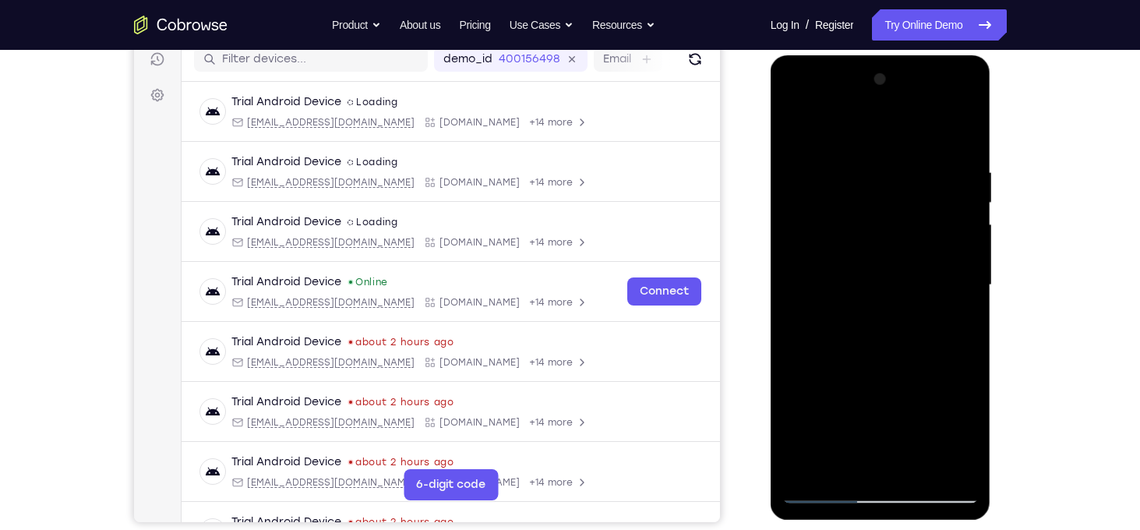
click at [967, 224] on div at bounding box center [880, 285] width 196 height 436
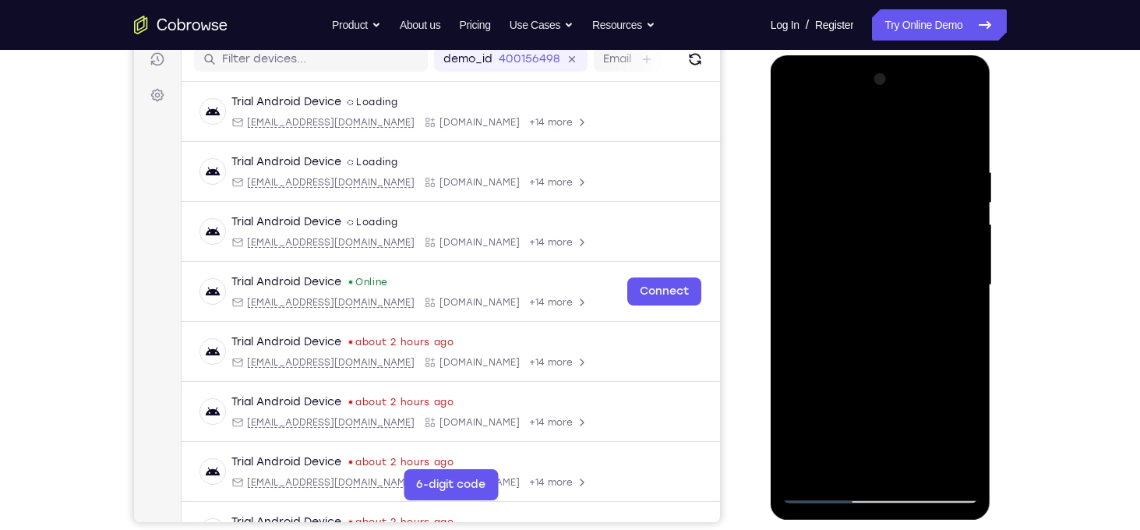
click at [967, 224] on div at bounding box center [880, 285] width 196 height 436
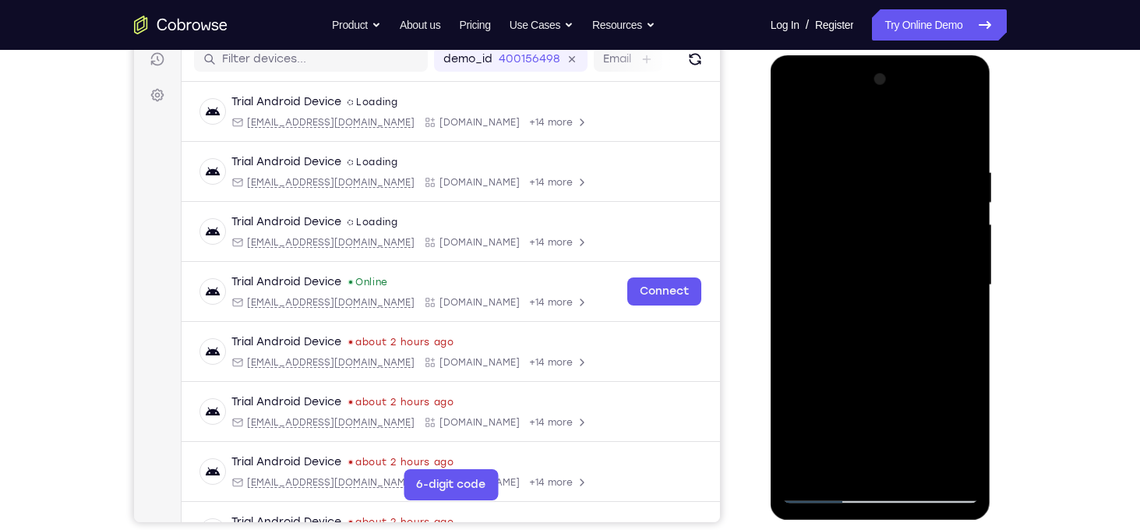
click at [962, 133] on div at bounding box center [880, 285] width 196 height 436
drag, startPoint x: 879, startPoint y: 235, endPoint x: 863, endPoint y: 509, distance: 274.8
click at [863, 509] on div at bounding box center [881, 287] width 221 height 464
click at [917, 464] on div at bounding box center [880, 285] width 196 height 436
click at [799, 124] on div at bounding box center [880, 285] width 196 height 436
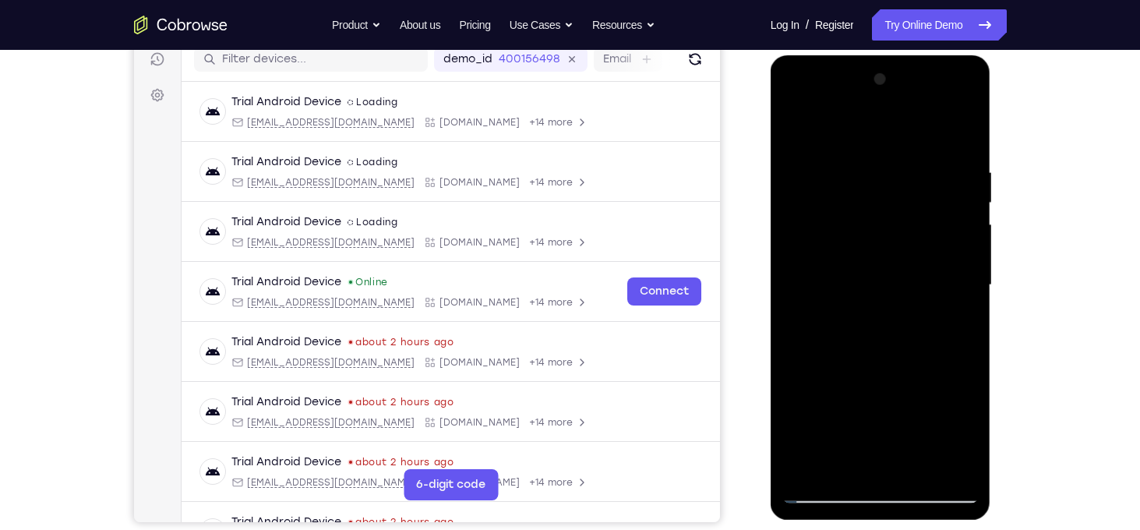
drag, startPoint x: 879, startPoint y: 213, endPoint x: 905, endPoint y: 425, distance: 214.3
click at [905, 425] on div at bounding box center [880, 285] width 196 height 436
click at [906, 298] on div at bounding box center [880, 285] width 196 height 436
drag, startPoint x: 906, startPoint y: 348, endPoint x: 899, endPoint y: 224, distance: 124.1
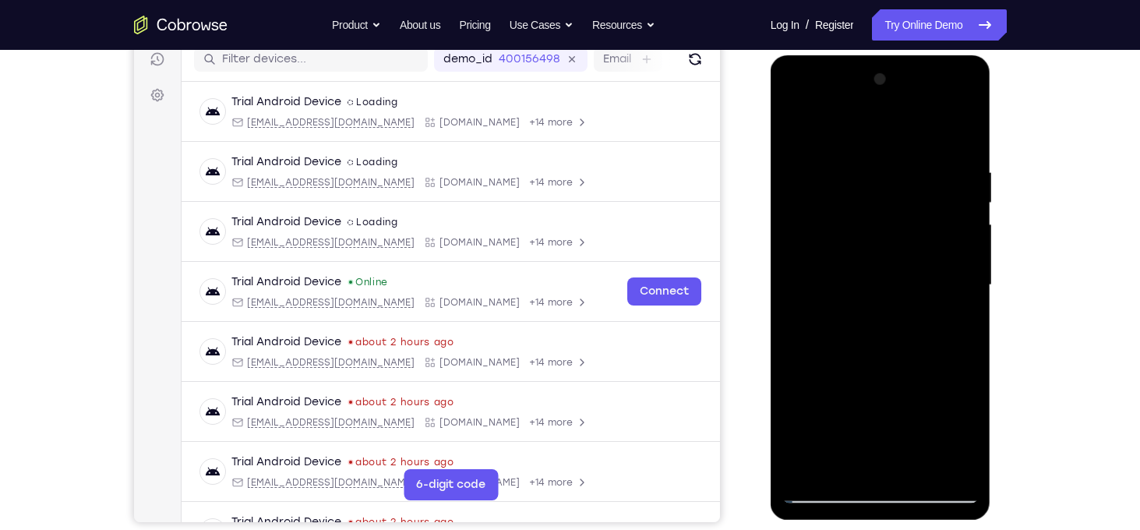
click at [899, 224] on div at bounding box center [880, 285] width 196 height 436
click at [970, 448] on div at bounding box center [880, 285] width 196 height 436
click at [961, 223] on div at bounding box center [880, 285] width 196 height 436
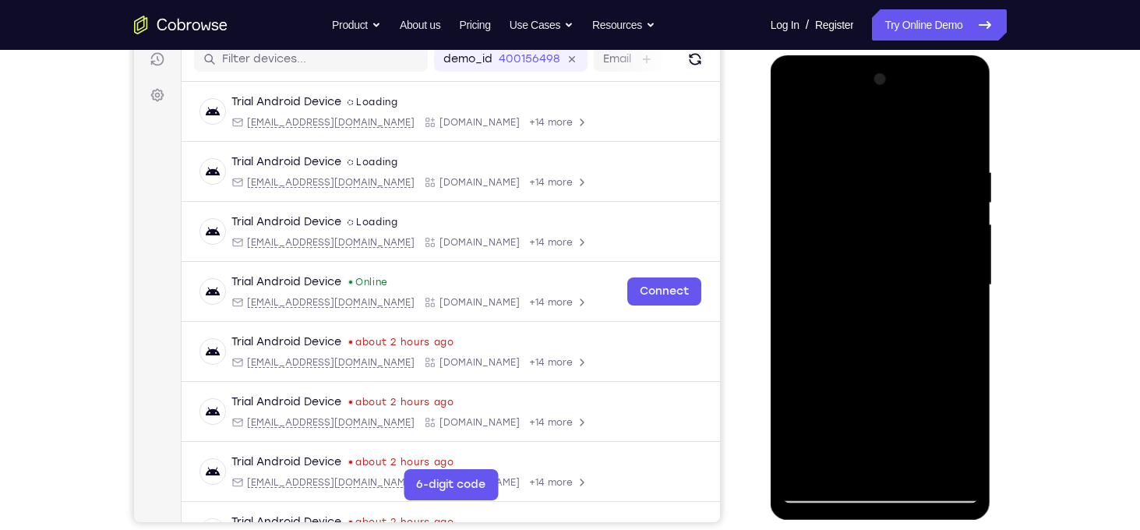
drag, startPoint x: 932, startPoint y: 408, endPoint x: 923, endPoint y: 185, distance: 222.3
click at [923, 185] on div at bounding box center [880, 285] width 196 height 436
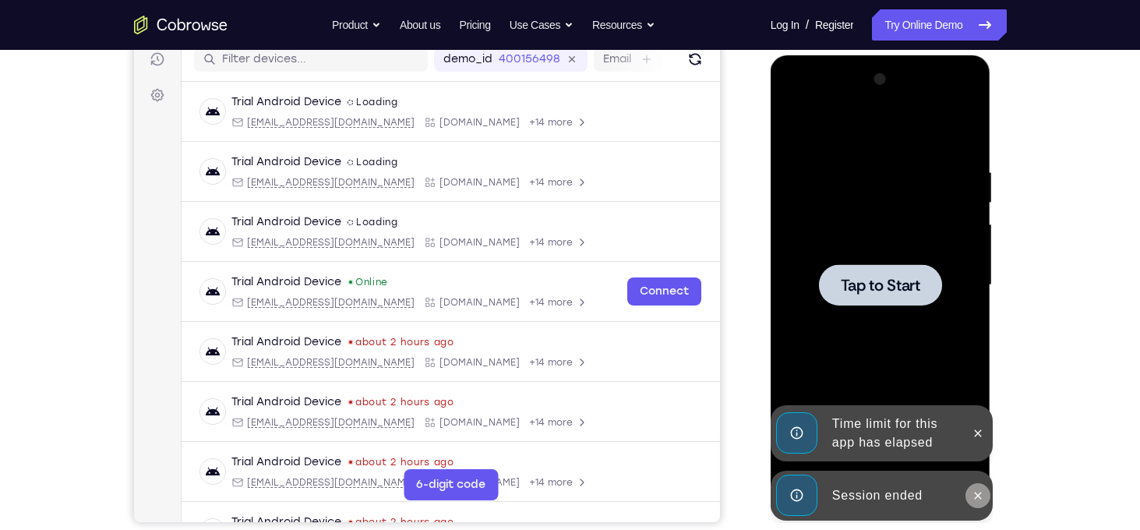
click at [976, 492] on icon at bounding box center [978, 495] width 12 height 12
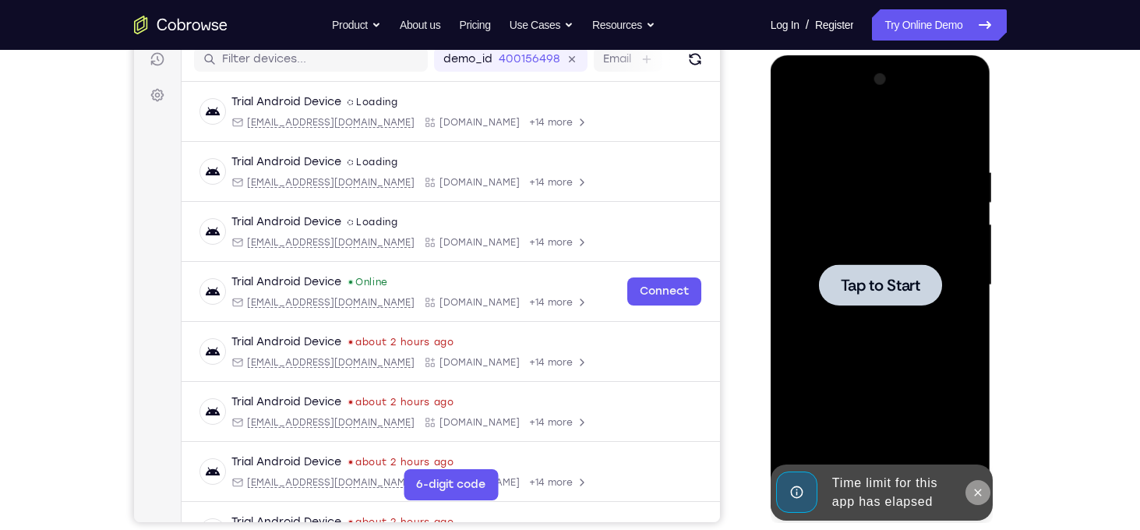
click at [980, 495] on icon at bounding box center [978, 492] width 12 height 12
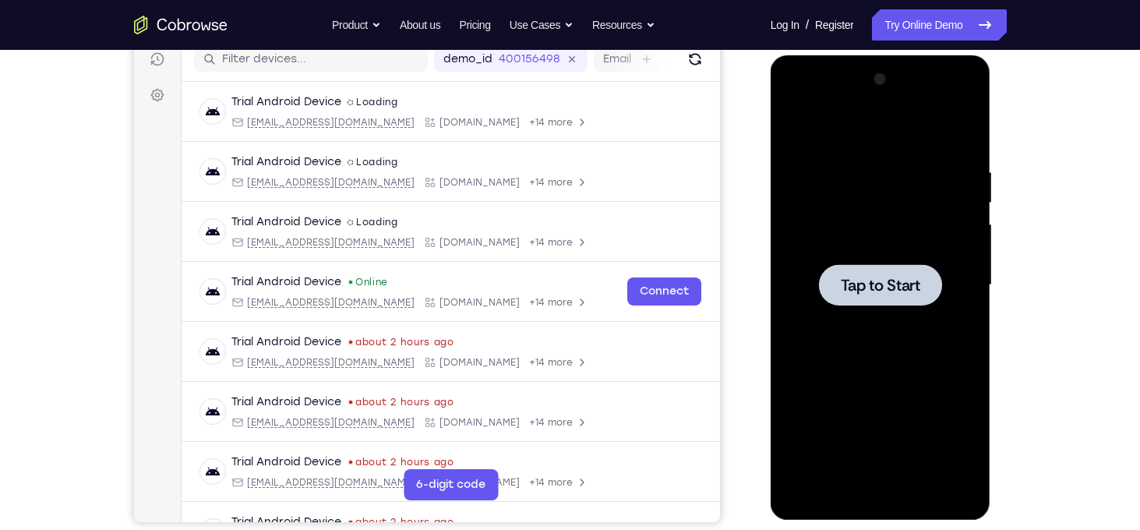
click at [877, 283] on span "Tap to Start" at bounding box center [880, 285] width 79 height 16
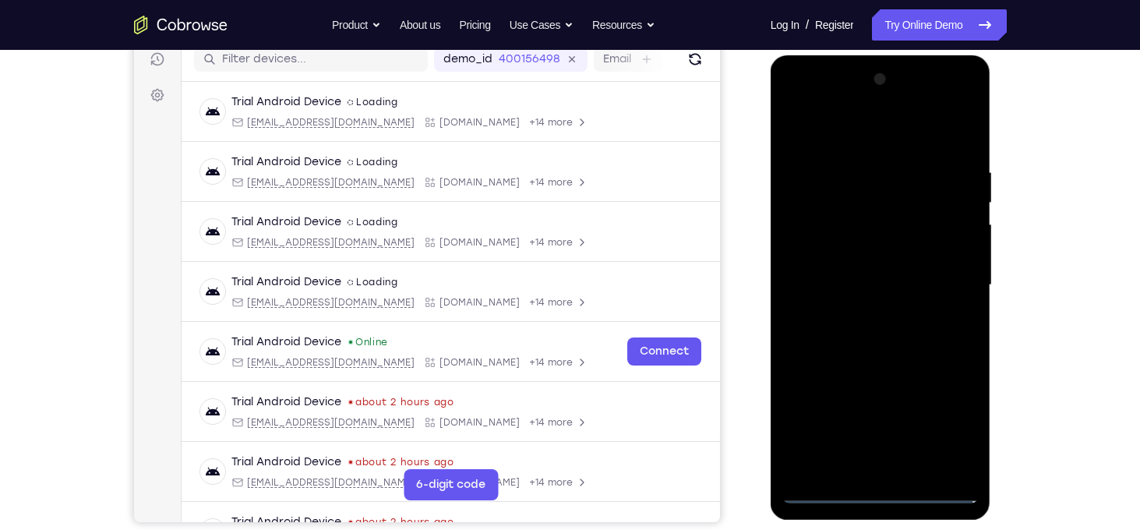
click at [876, 485] on div at bounding box center [880, 285] width 196 height 436
click at [882, 492] on div at bounding box center [880, 285] width 196 height 436
click at [937, 423] on div at bounding box center [880, 285] width 196 height 436
click at [833, 136] on div at bounding box center [880, 285] width 196 height 436
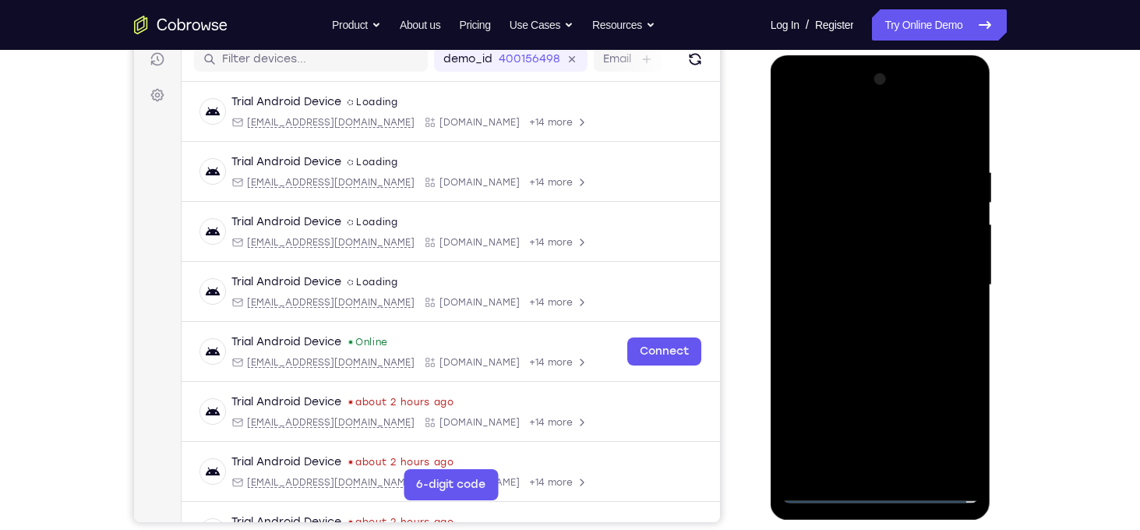
click at [942, 274] on div at bounding box center [880, 285] width 196 height 436
click at [861, 316] on div at bounding box center [880, 285] width 196 height 436
click at [871, 270] on div at bounding box center [880, 285] width 196 height 436
click at [874, 259] on div at bounding box center [880, 285] width 196 height 436
click at [883, 286] on div at bounding box center [880, 285] width 196 height 436
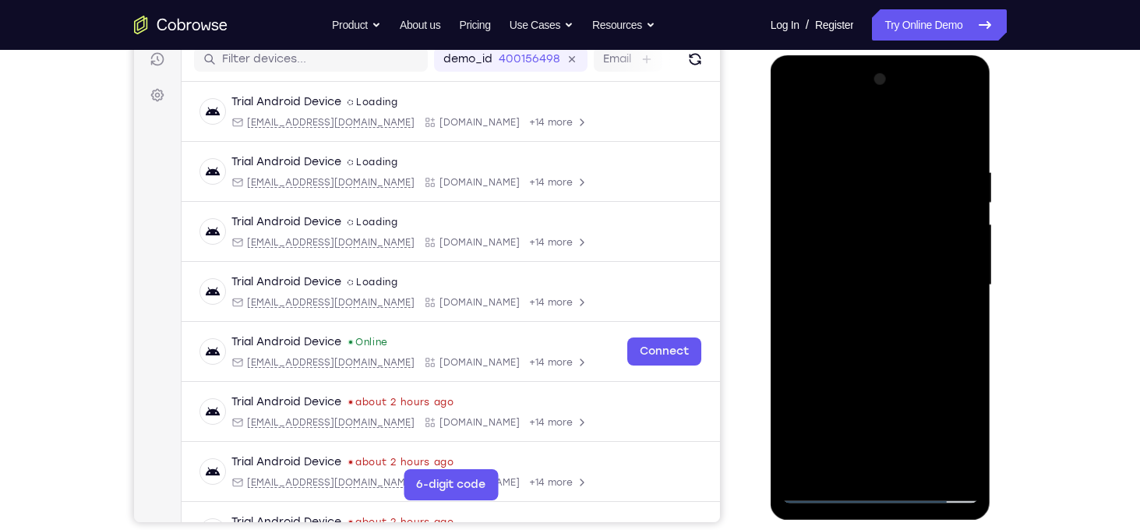
click at [859, 351] on div at bounding box center [880, 285] width 196 height 436
drag, startPoint x: 890, startPoint y: 140, endPoint x: 875, endPoint y: 68, distance: 74.0
click at [875, 68] on div at bounding box center [880, 285] width 196 height 436
click at [857, 169] on div at bounding box center [880, 285] width 196 height 436
click at [900, 227] on div at bounding box center [880, 285] width 196 height 436
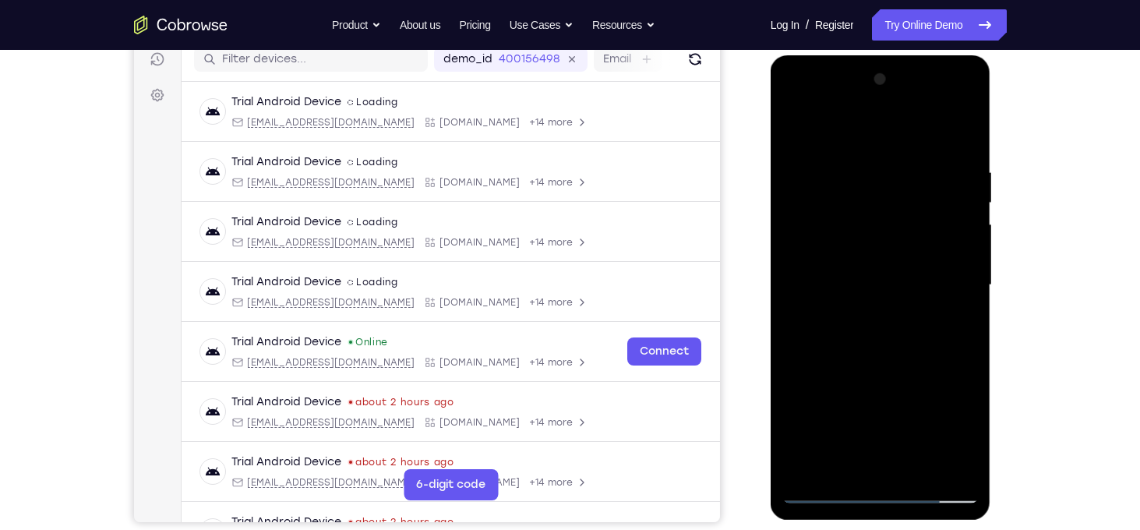
click at [796, 131] on div at bounding box center [880, 285] width 196 height 436
click at [933, 265] on div at bounding box center [880, 285] width 196 height 436
click at [958, 129] on div at bounding box center [880, 285] width 196 height 436
click at [861, 161] on div at bounding box center [880, 285] width 196 height 436
click at [803, 135] on div at bounding box center [880, 285] width 196 height 436
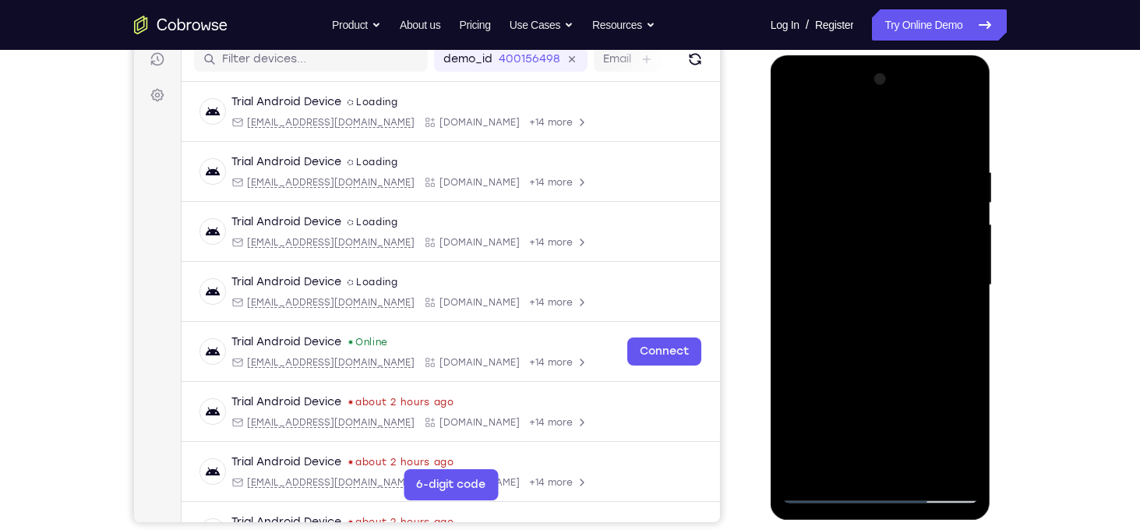
click at [946, 307] on div at bounding box center [880, 285] width 196 height 436
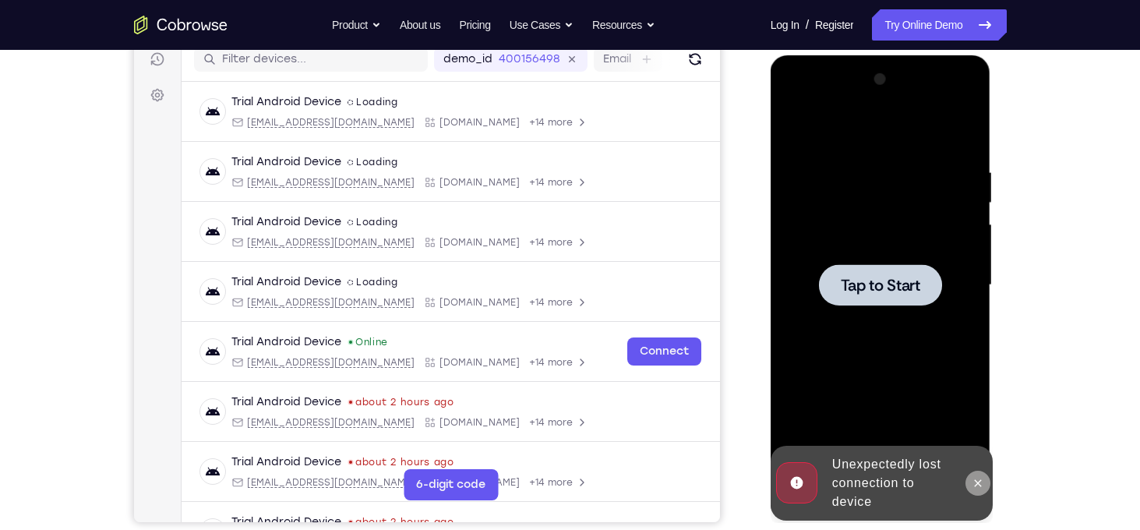
click at [980, 489] on button at bounding box center [978, 483] width 25 height 25
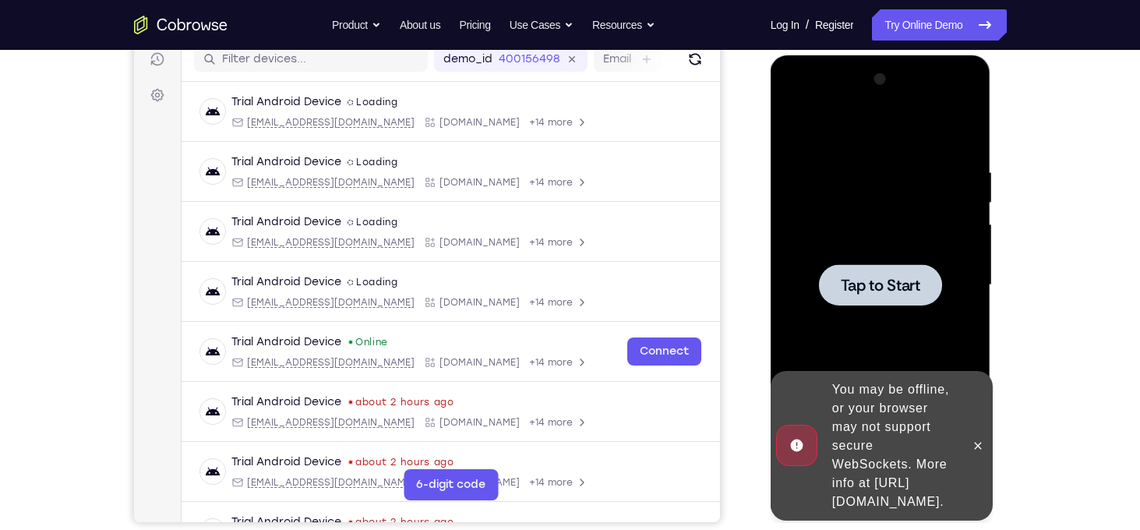
click at [881, 277] on span "Tap to Start" at bounding box center [880, 285] width 79 height 16
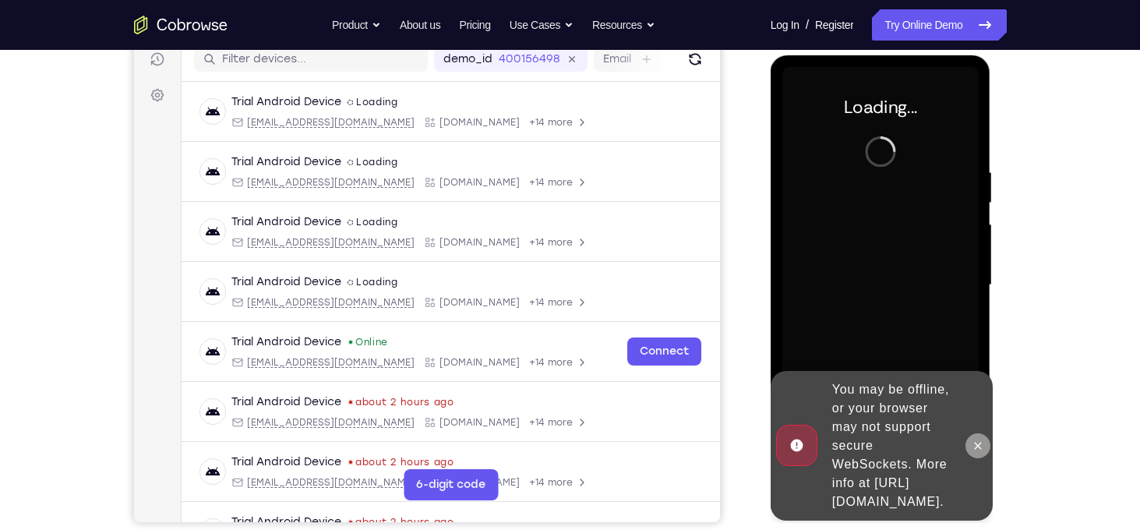
click at [978, 440] on icon at bounding box center [978, 446] width 12 height 12
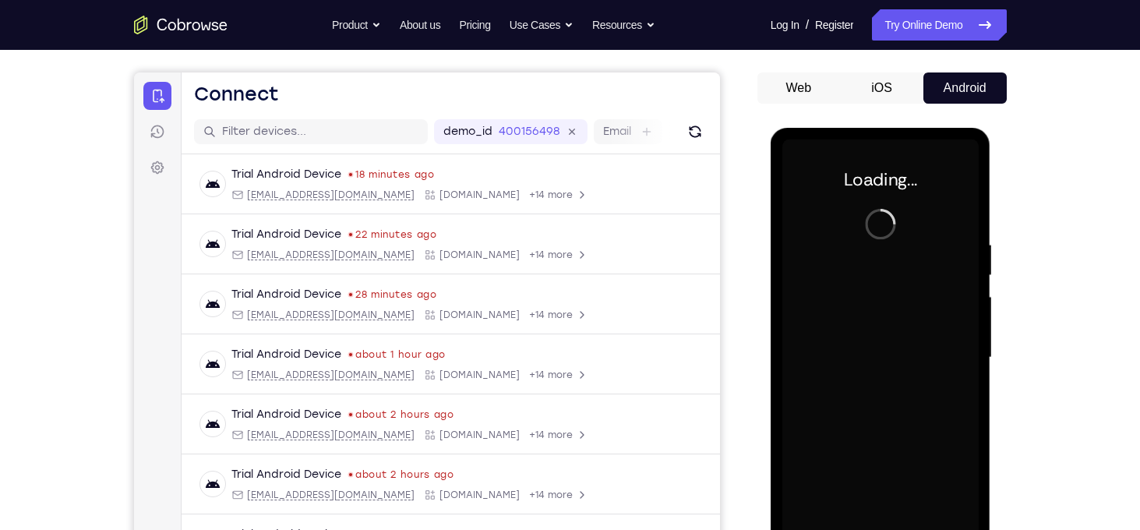
scroll to position [128, 0]
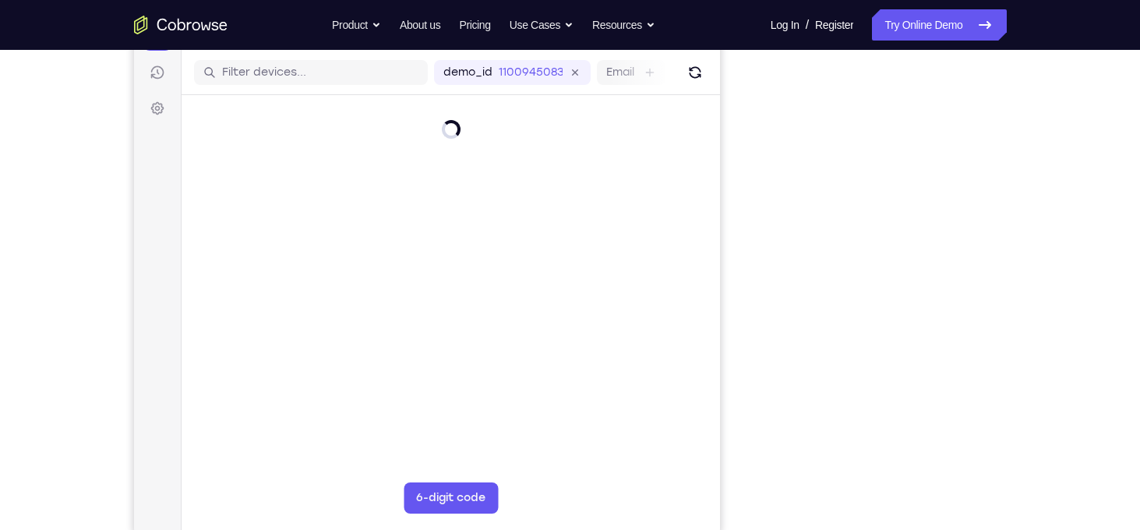
scroll to position [199, 0]
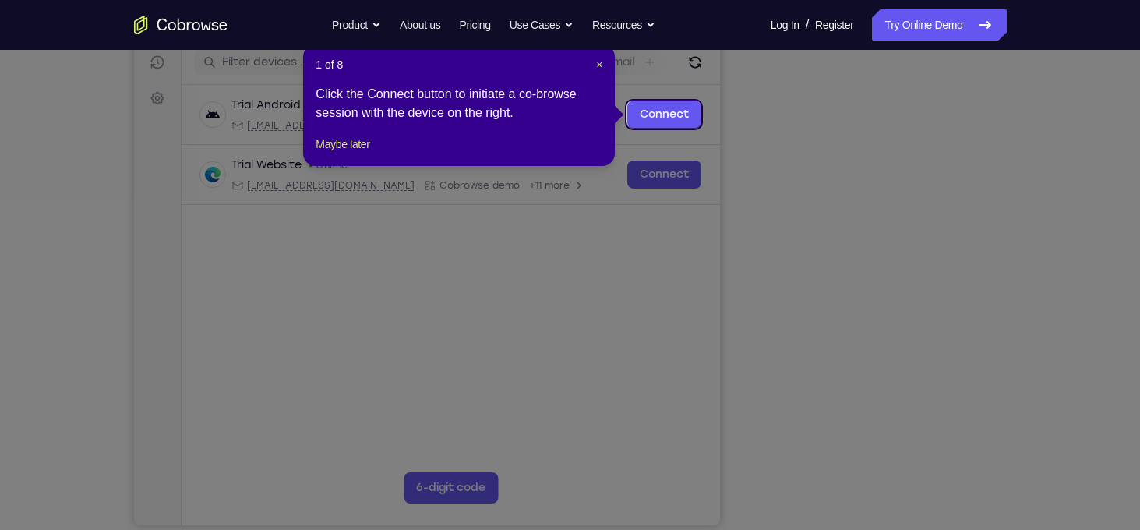
click at [605, 62] on div "1 of 8 × Click the Connect button to initiate a co-browse session with the devi…" at bounding box center [459, 105] width 312 height 122
click at [599, 63] on span "×" at bounding box center [599, 64] width 6 height 12
